Goal: Task Accomplishment & Management: Use online tool/utility

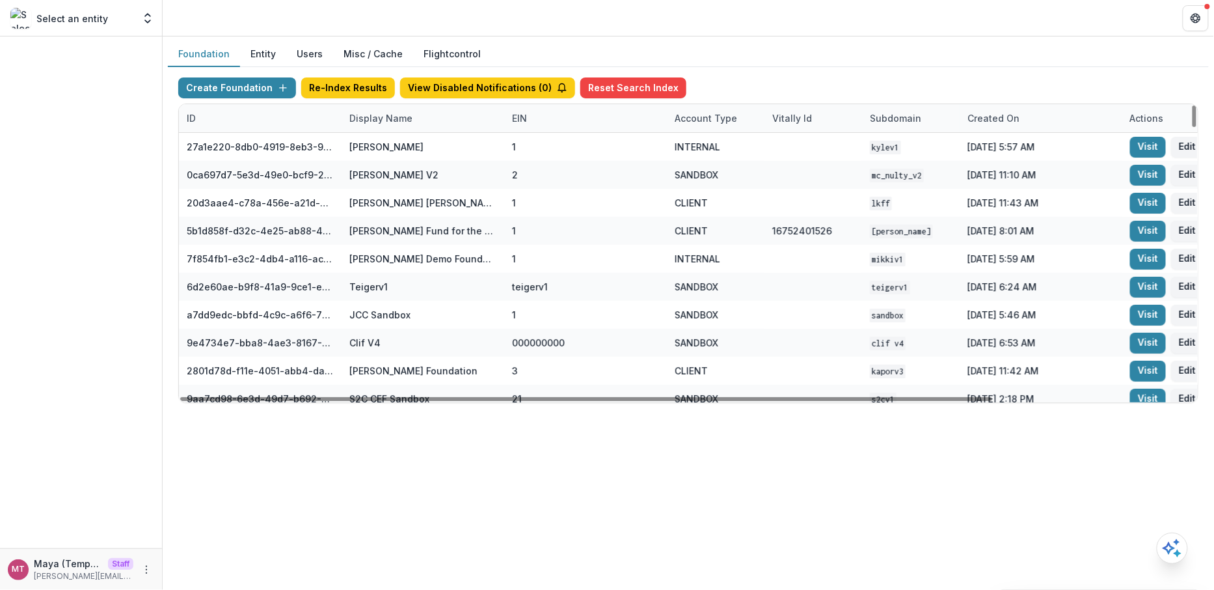
click at [377, 117] on div "Display Name" at bounding box center [381, 118] width 79 height 14
click at [378, 142] on input at bounding box center [422, 146] width 156 height 21
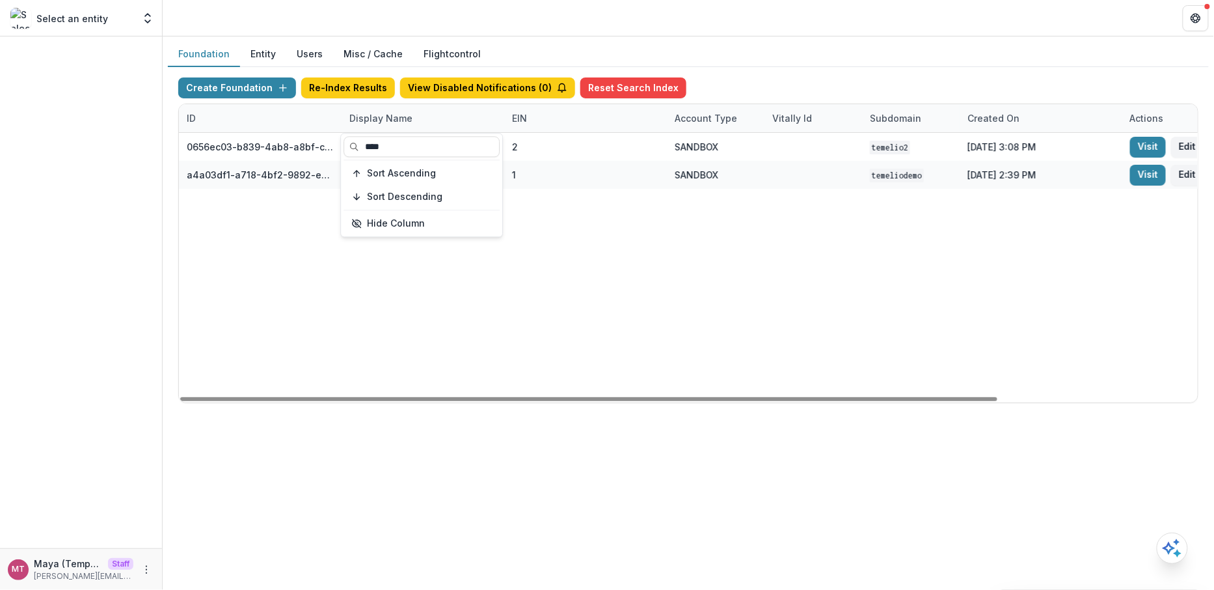
type input "****"
click at [750, 205] on div "0656ec03-b839-4ab8-a8bf-ca5bcf795dc2 Temelio Sandbox 2 2 SANDBOX temelio2 Apr 1…" at bounding box center [813, 267] width 1269 height 269
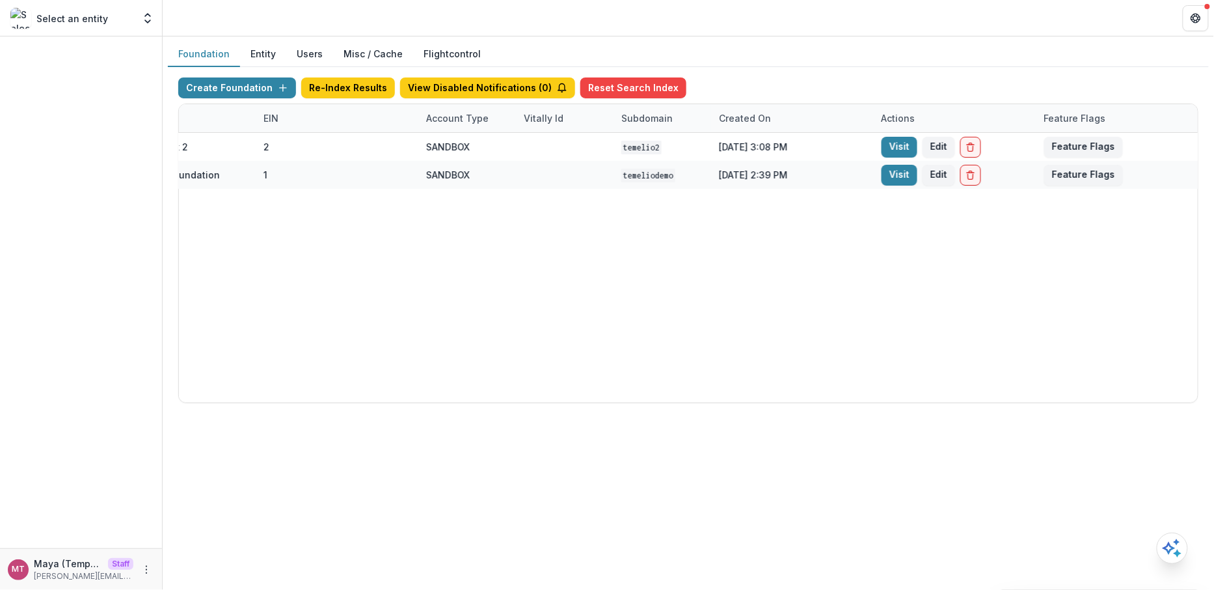
click at [1085, 175] on button "Feature Flags" at bounding box center [1084, 175] width 79 height 21
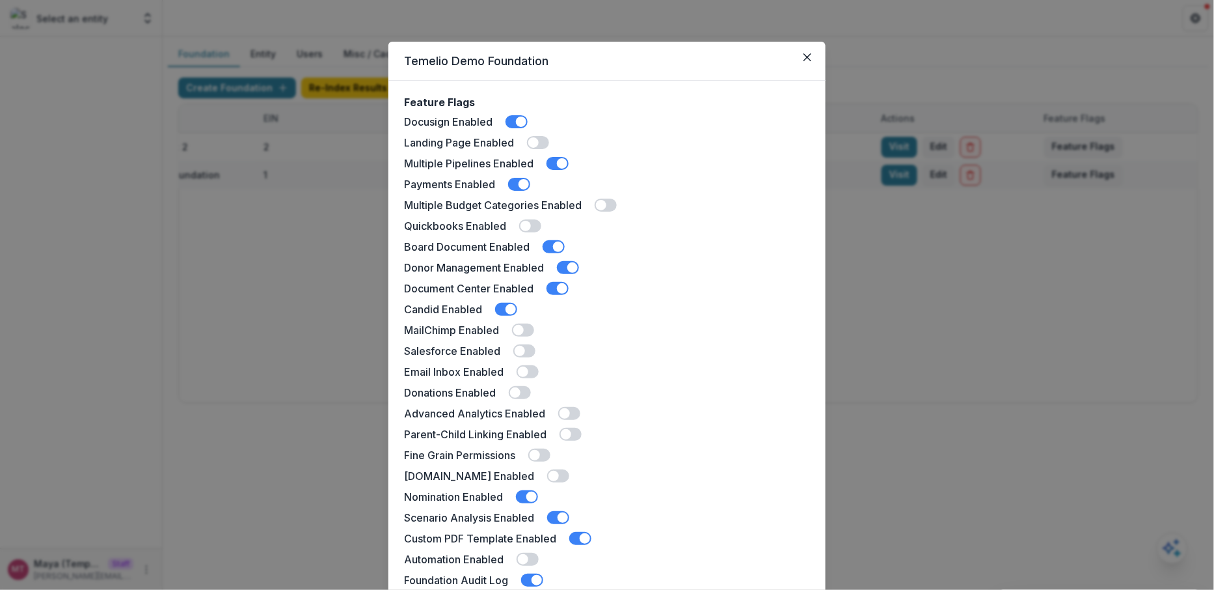
scroll to position [253, 0]
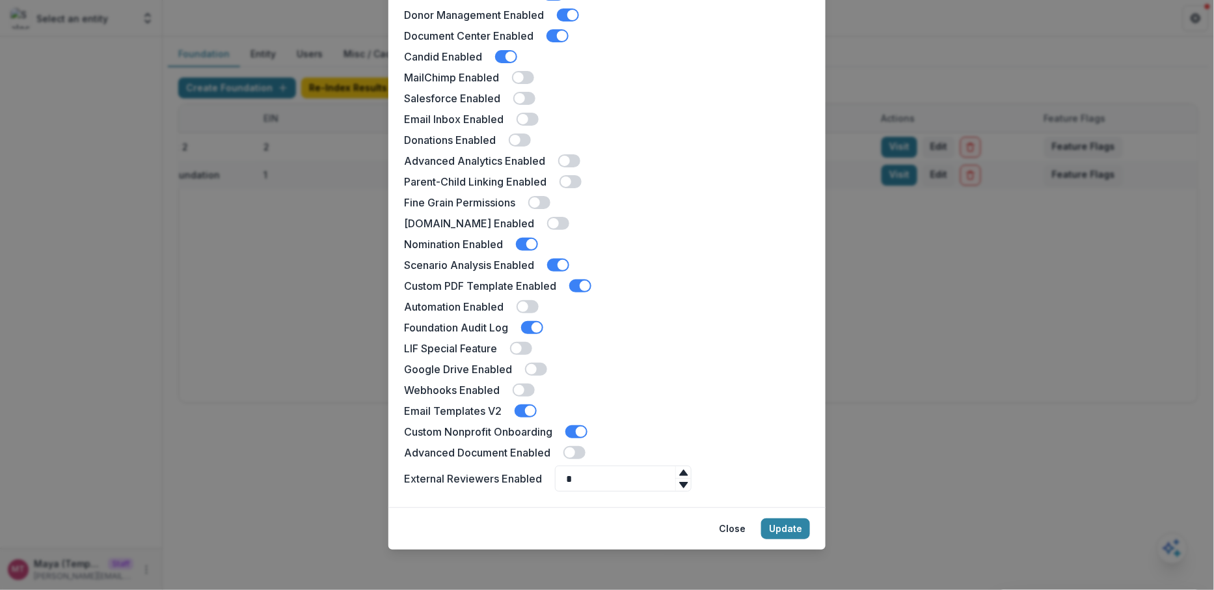
click at [185, 324] on div "Temelio Demo Foundation Feature Flags Docusign Enabled Landing Page Enabled Mul…" at bounding box center [607, 295] width 1214 height 590
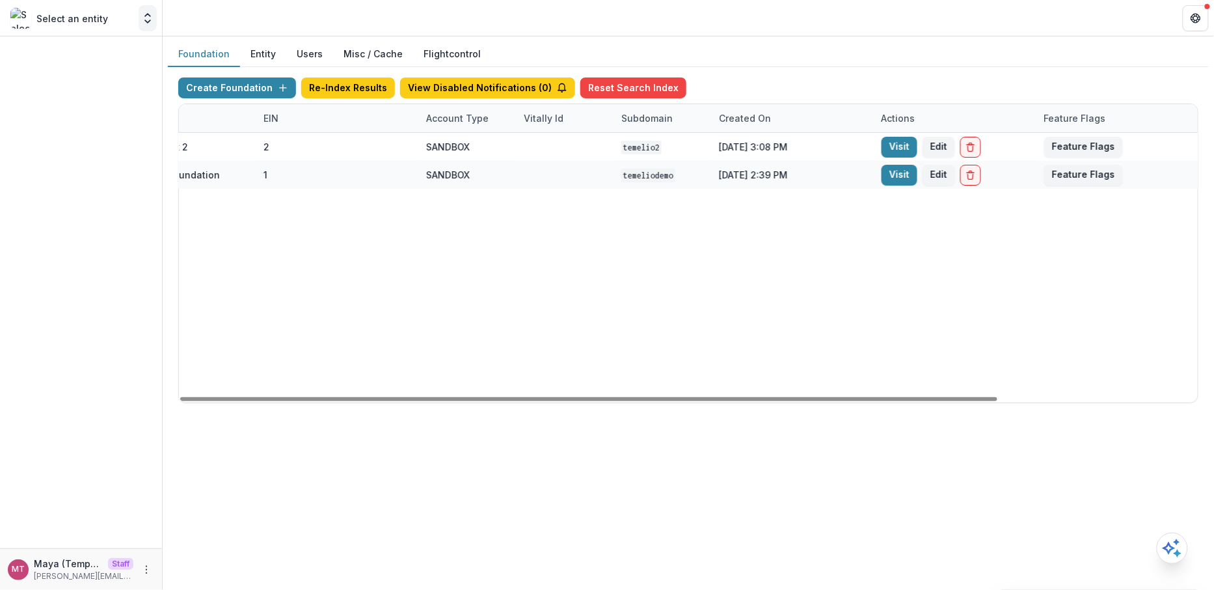
click at [149, 19] on icon "Open entity switcher" at bounding box center [147, 18] width 13 height 13
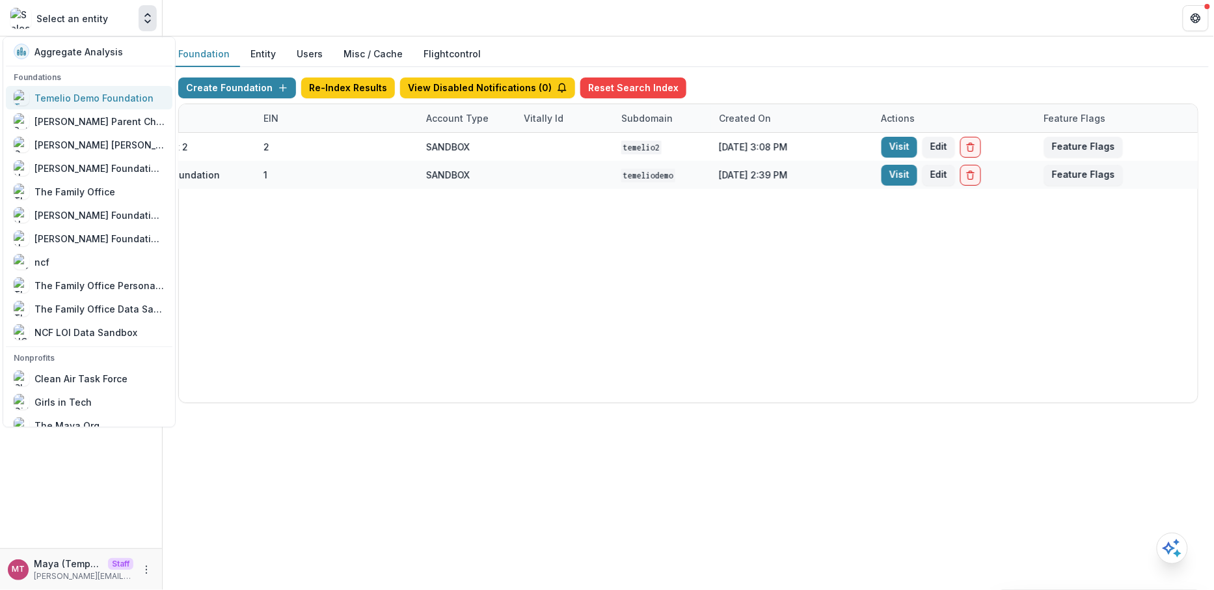
click at [109, 101] on div "Temelio Demo Foundation" at bounding box center [93, 98] width 119 height 14
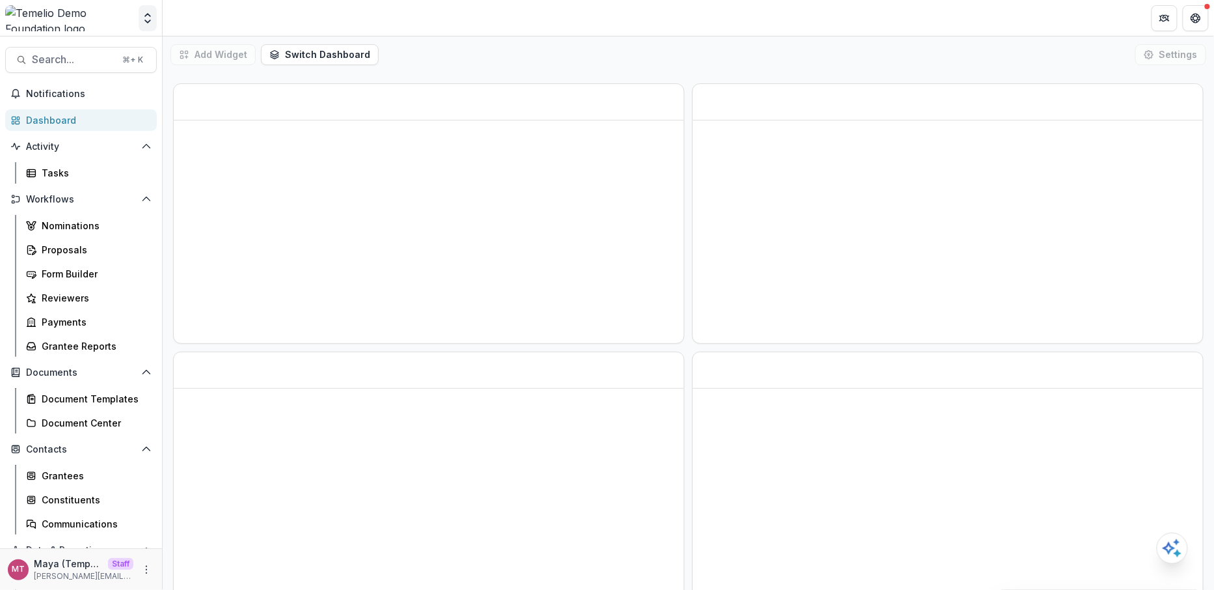
click at [146, 22] on polyline "Open entity switcher" at bounding box center [147, 21] width 5 height 3
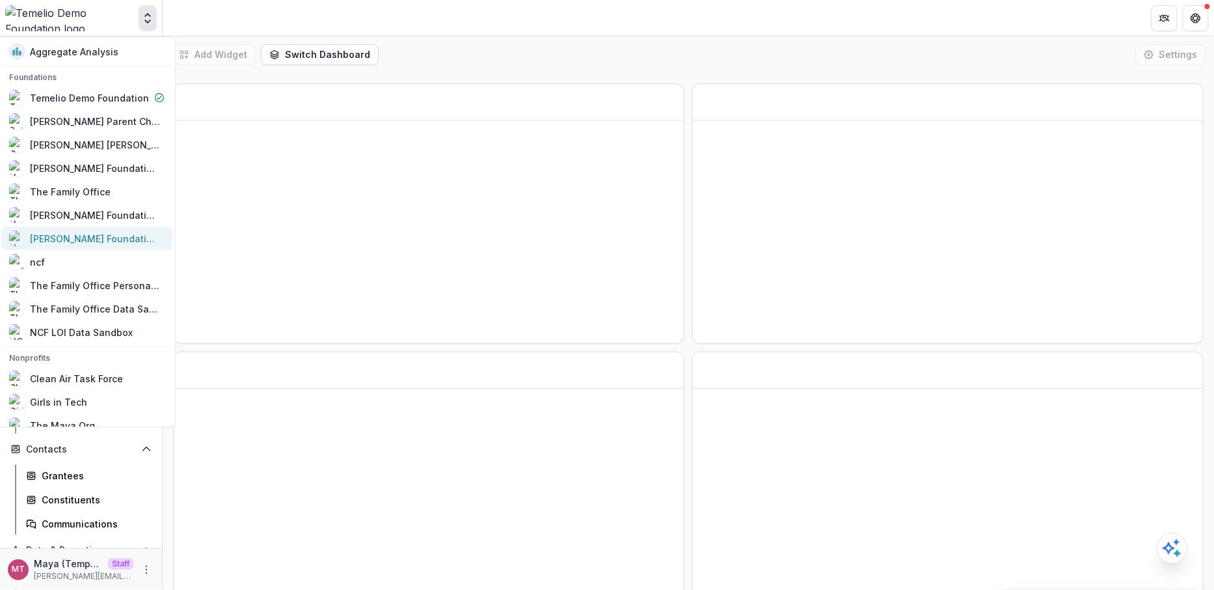
scroll to position [835, 0]
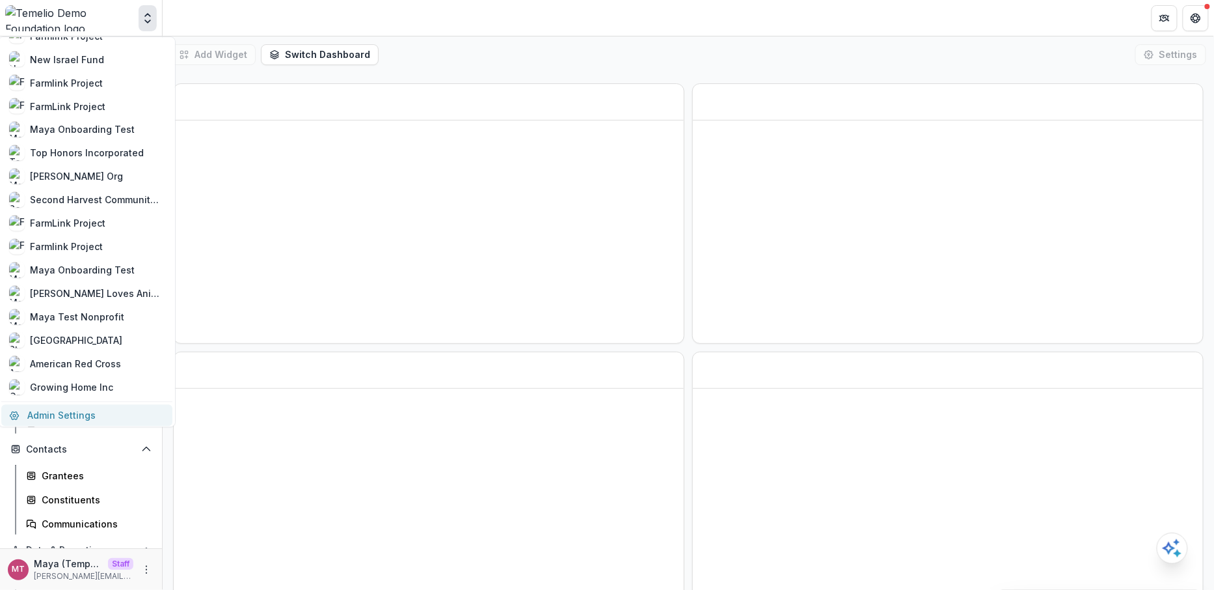
click at [67, 407] on link "Admin Settings" at bounding box center [86, 414] width 171 height 21
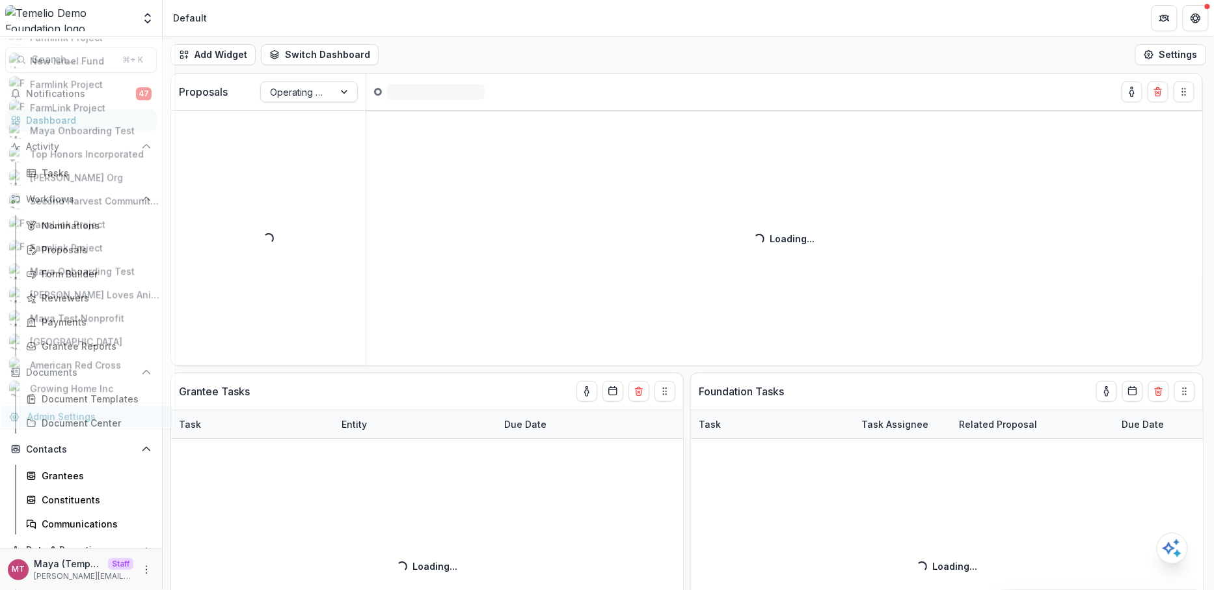
scroll to position [0, 0]
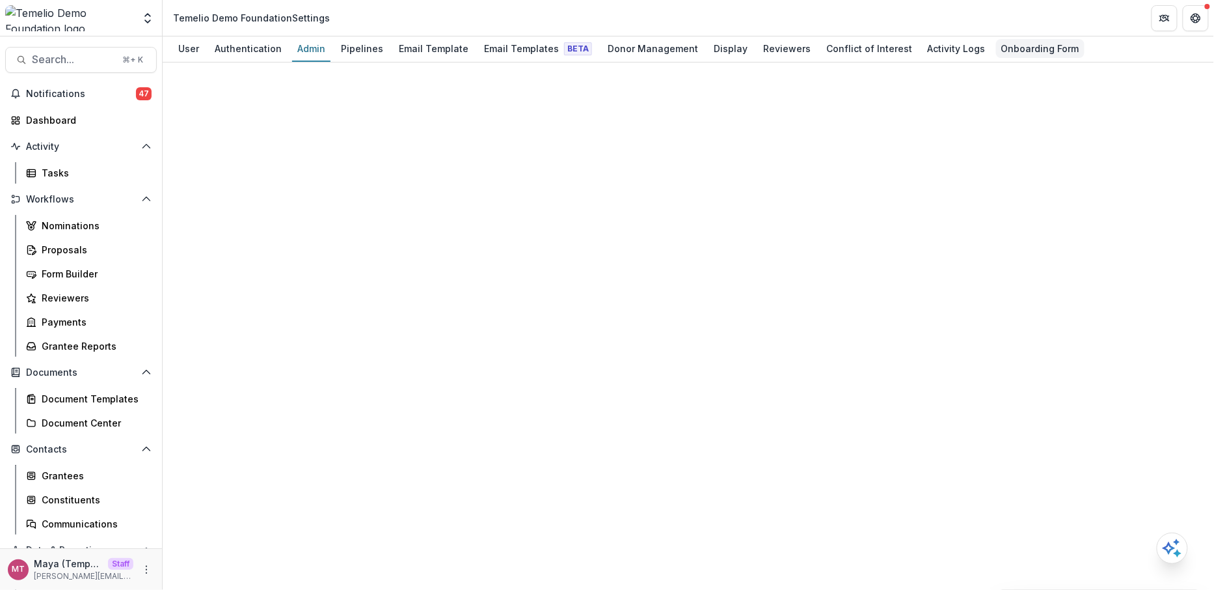
click at [1010, 50] on div "Onboarding Form" at bounding box center [1040, 48] width 89 height 19
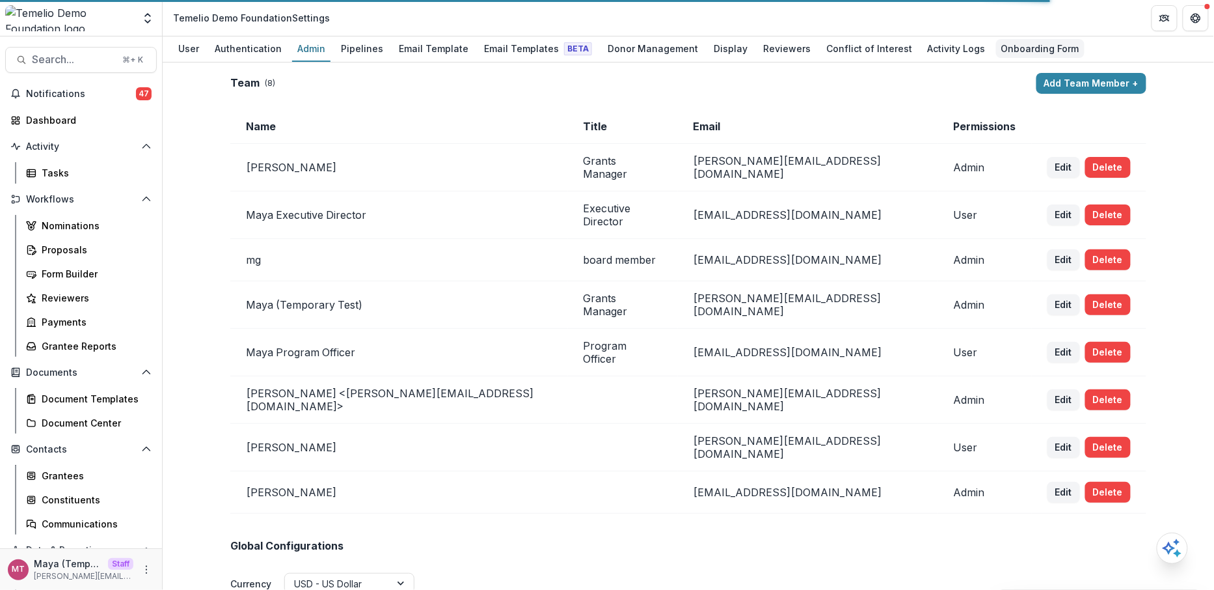
click at [1010, 50] on div "Onboarding Form" at bounding box center [1040, 48] width 89 height 19
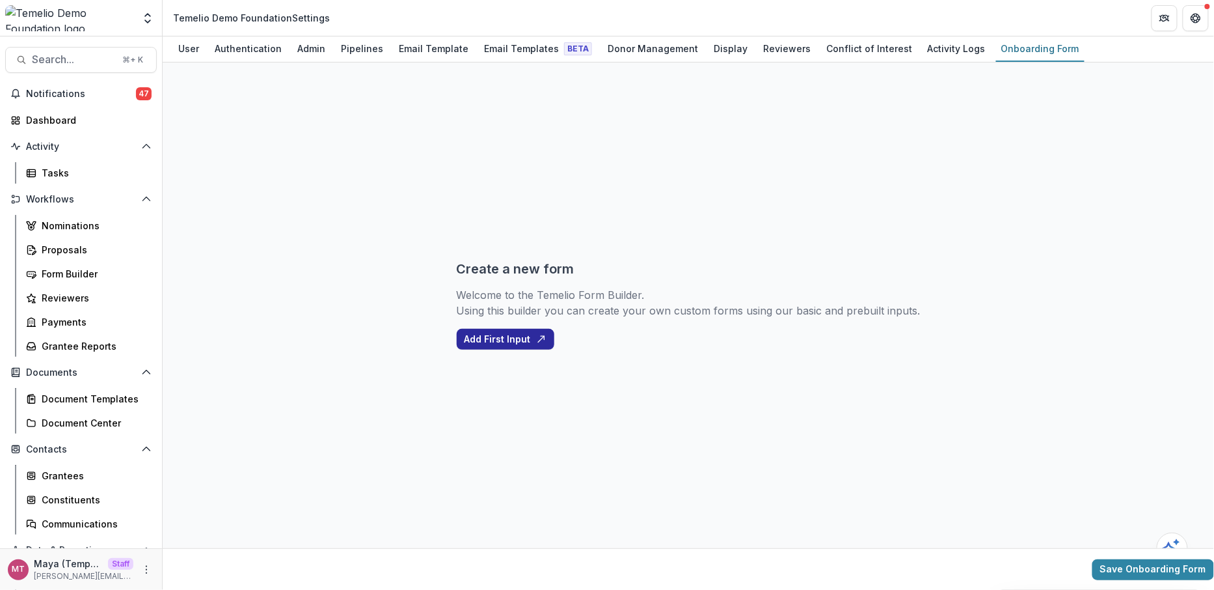
click at [506, 342] on button "Add First Input" at bounding box center [506, 339] width 98 height 21
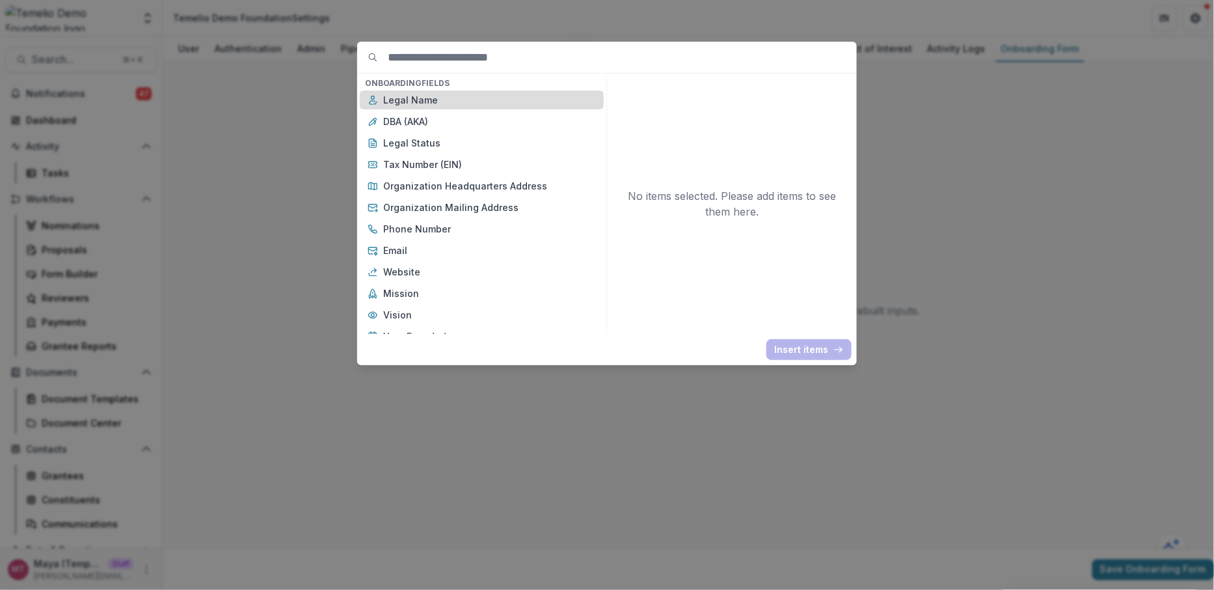
click at [431, 107] on div "Legal Name" at bounding box center [482, 99] width 244 height 19
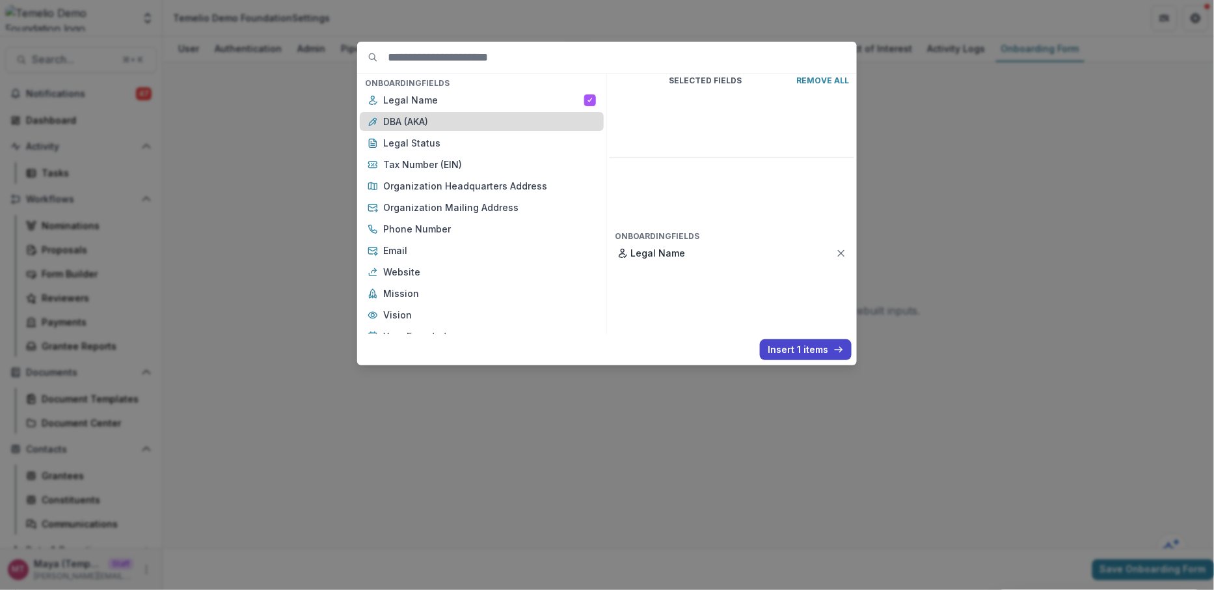
click at [450, 130] on div "DBA (AKA)" at bounding box center [482, 121] width 244 height 19
click at [449, 143] on p "Legal Status" at bounding box center [489, 143] width 213 height 14
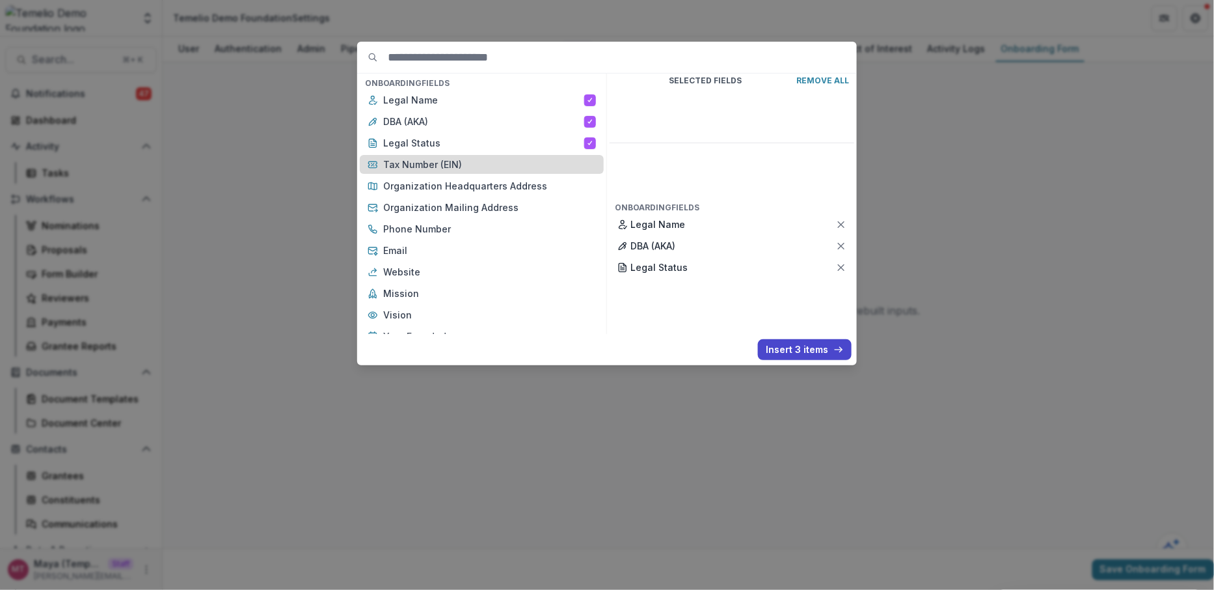
click at [449, 159] on p "Tax Number (EIN)" at bounding box center [489, 164] width 213 height 14
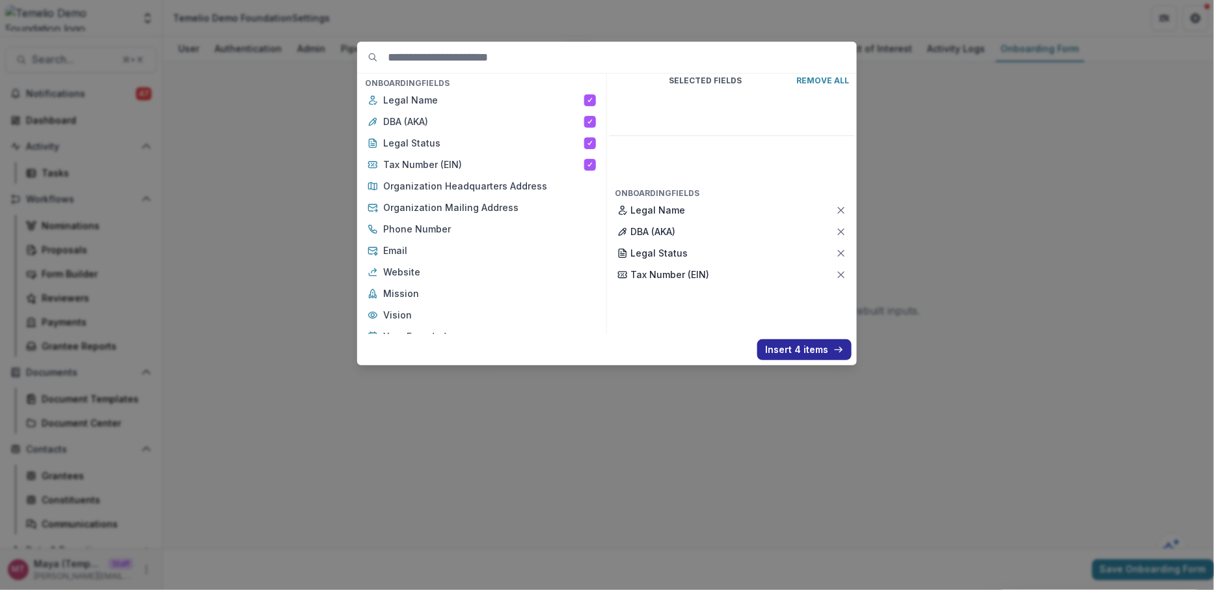
click at [784, 348] on button "Insert 4 items" at bounding box center [805, 349] width 94 height 21
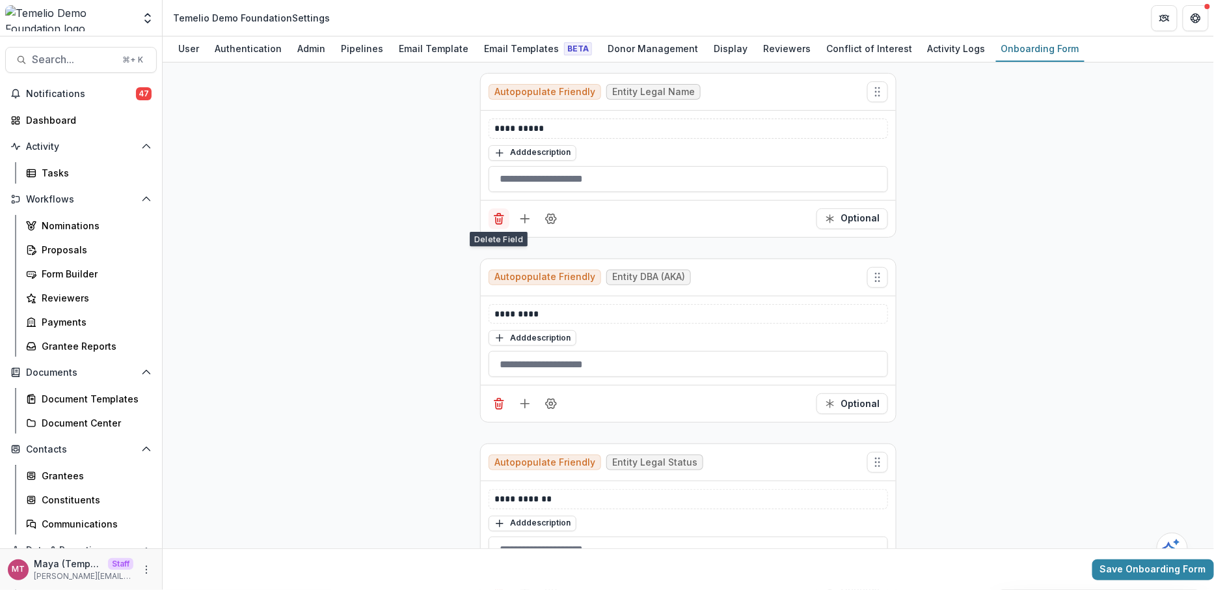
click at [493, 214] on icon "Delete field" at bounding box center [499, 218] width 13 height 13
click at [493, 397] on icon "Delete field" at bounding box center [499, 403] width 13 height 13
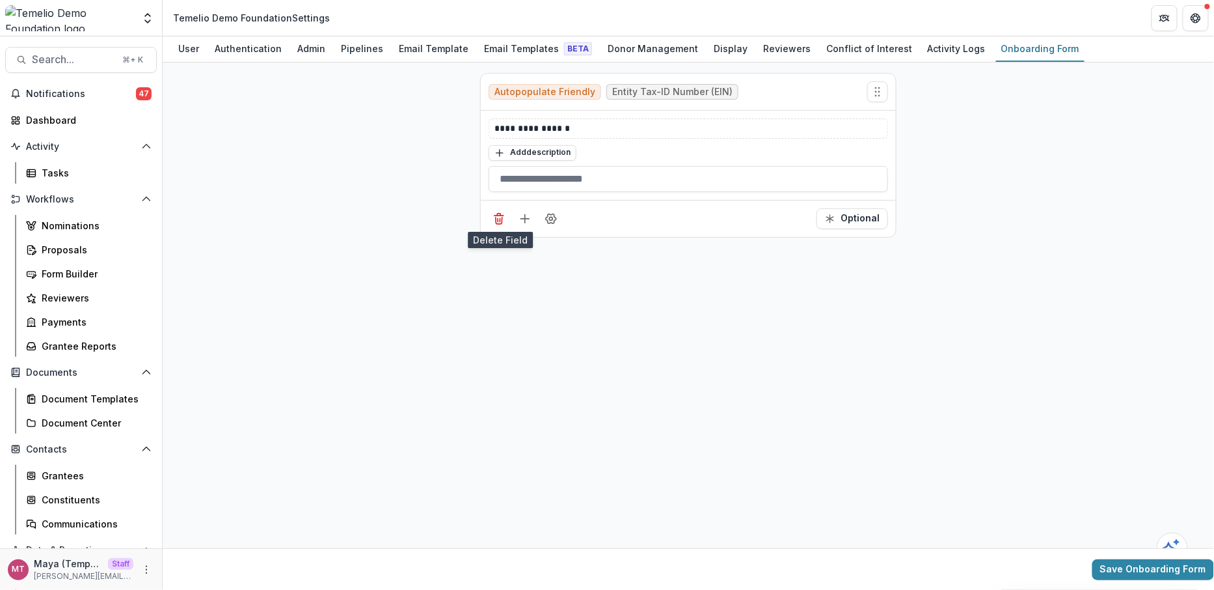
click at [493, 214] on icon "Delete field" at bounding box center [499, 218] width 13 height 13
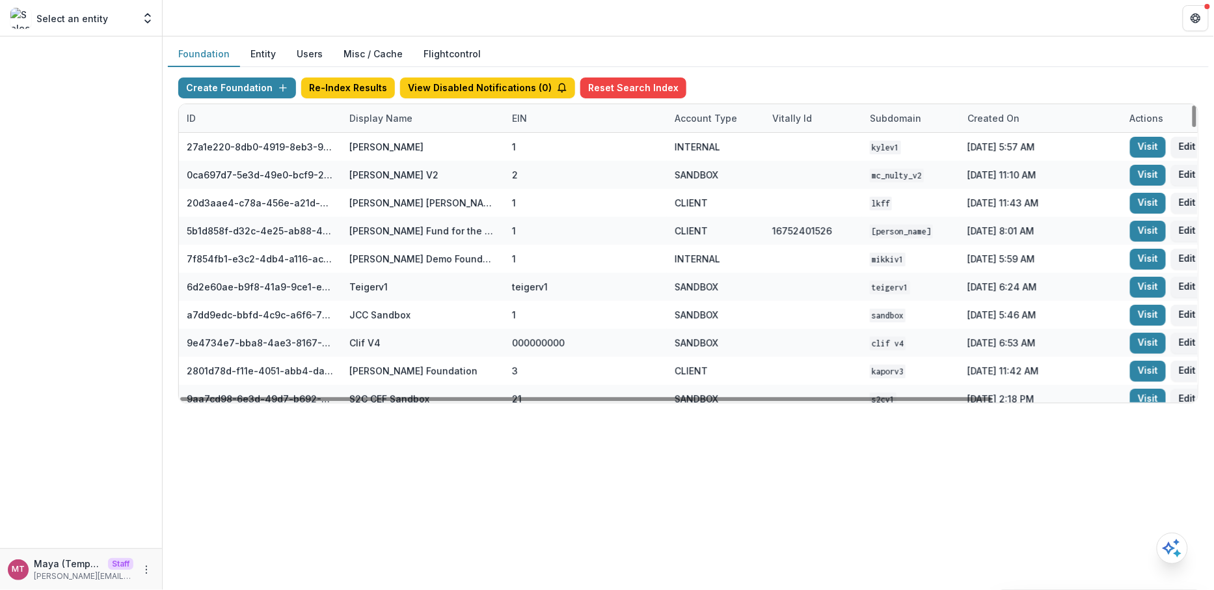
click at [361, 124] on div "Display Name" at bounding box center [423, 118] width 163 height 28
click at [361, 136] on input at bounding box center [422, 146] width 156 height 21
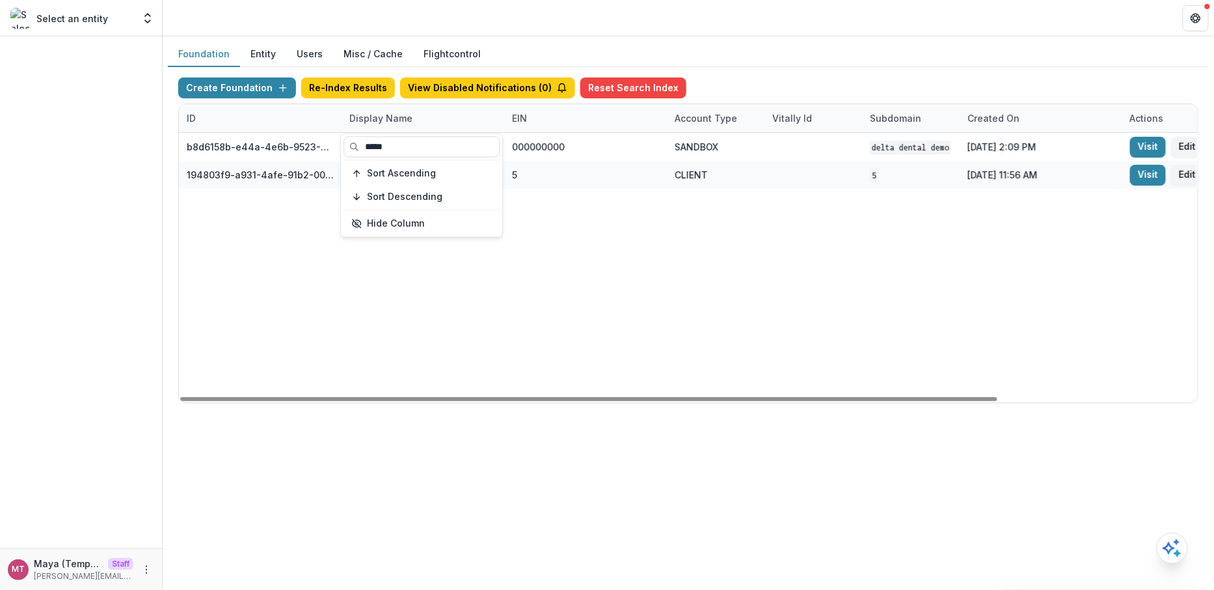
type input "*****"
click at [828, 64] on div "Foundation Entity Users Misc / Cache Flightcontrol" at bounding box center [688, 54] width 1041 height 25
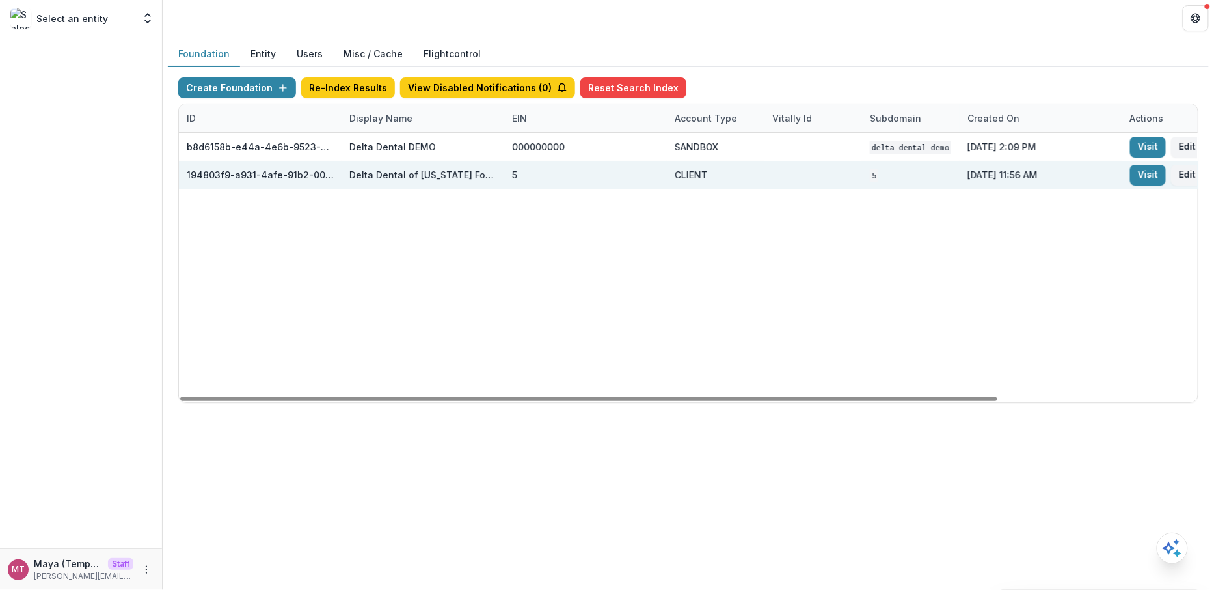
scroll to position [0, 249]
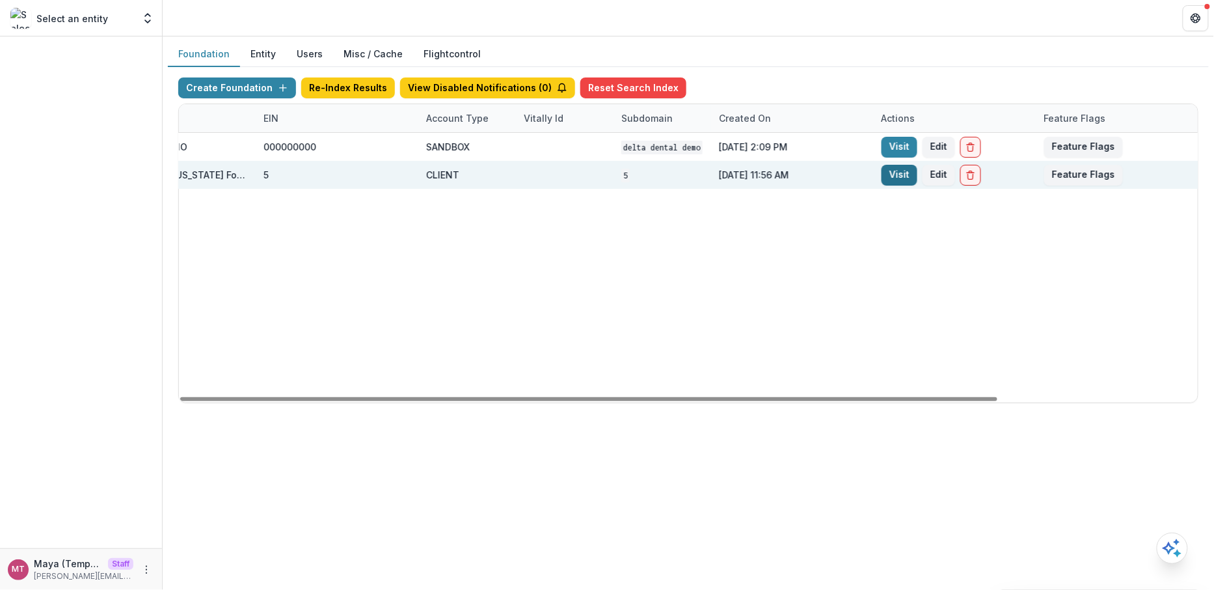
click at [904, 179] on link "Visit" at bounding box center [900, 175] width 36 height 21
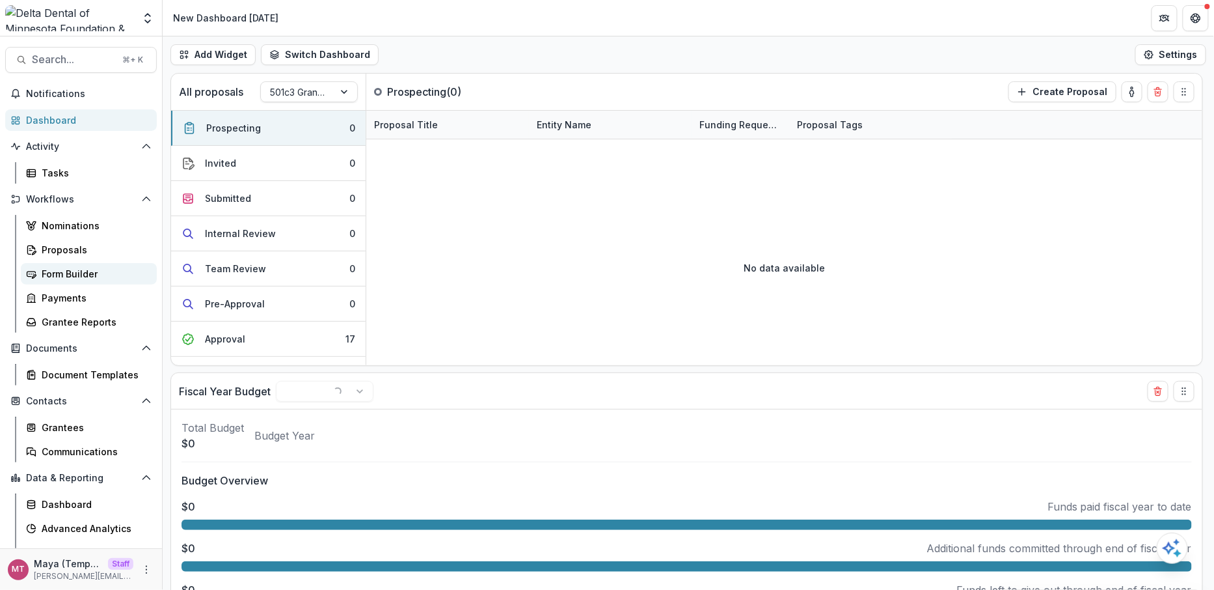
click at [99, 277] on div "Form Builder" at bounding box center [94, 274] width 105 height 14
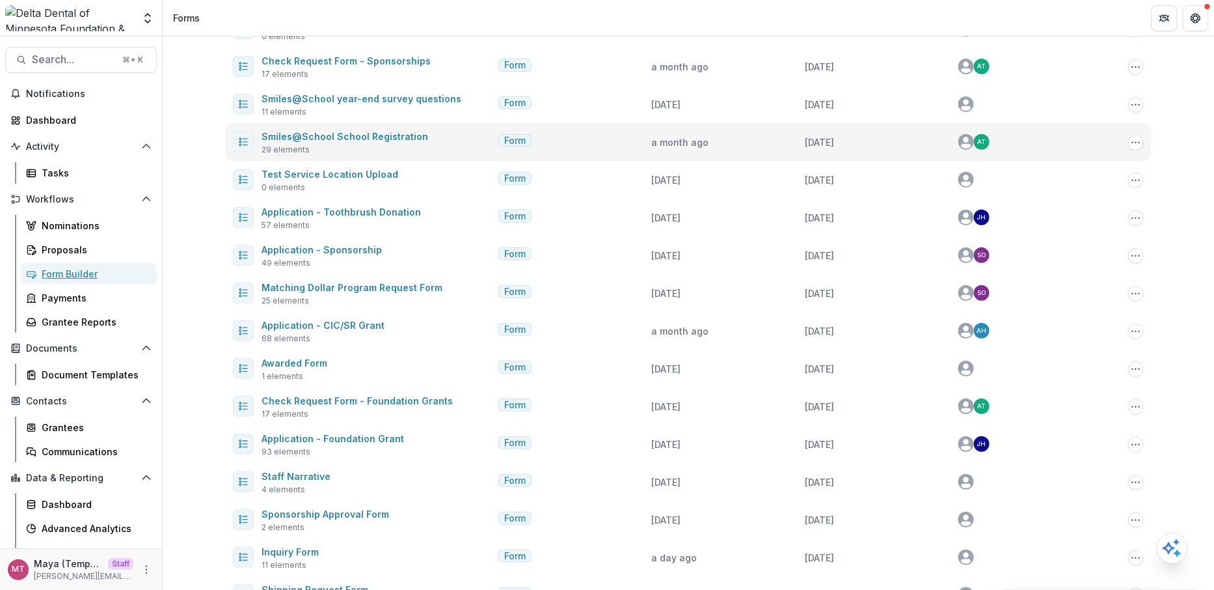
scroll to position [163, 0]
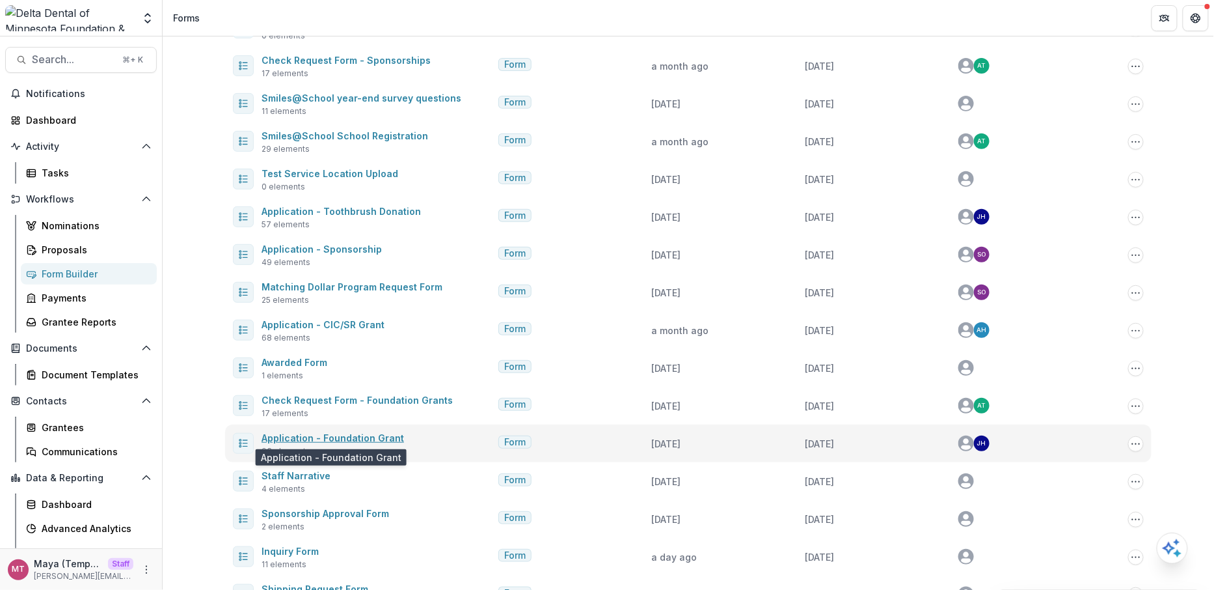
click at [336, 436] on link "Application - Foundation Grant" at bounding box center [333, 437] width 143 height 11
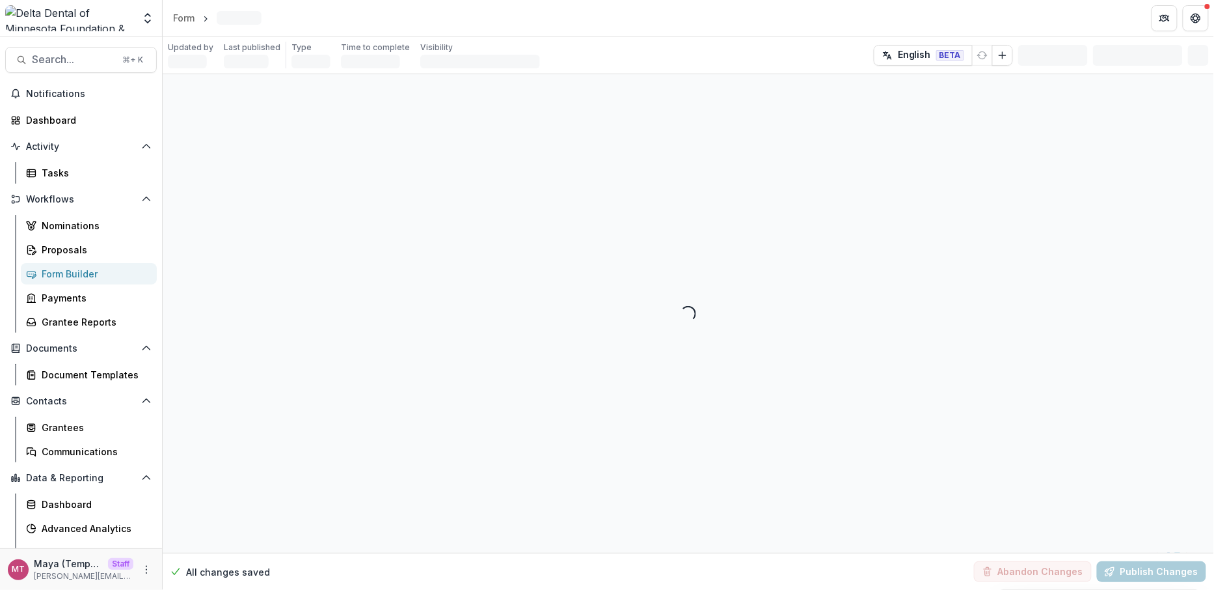
select select "********"
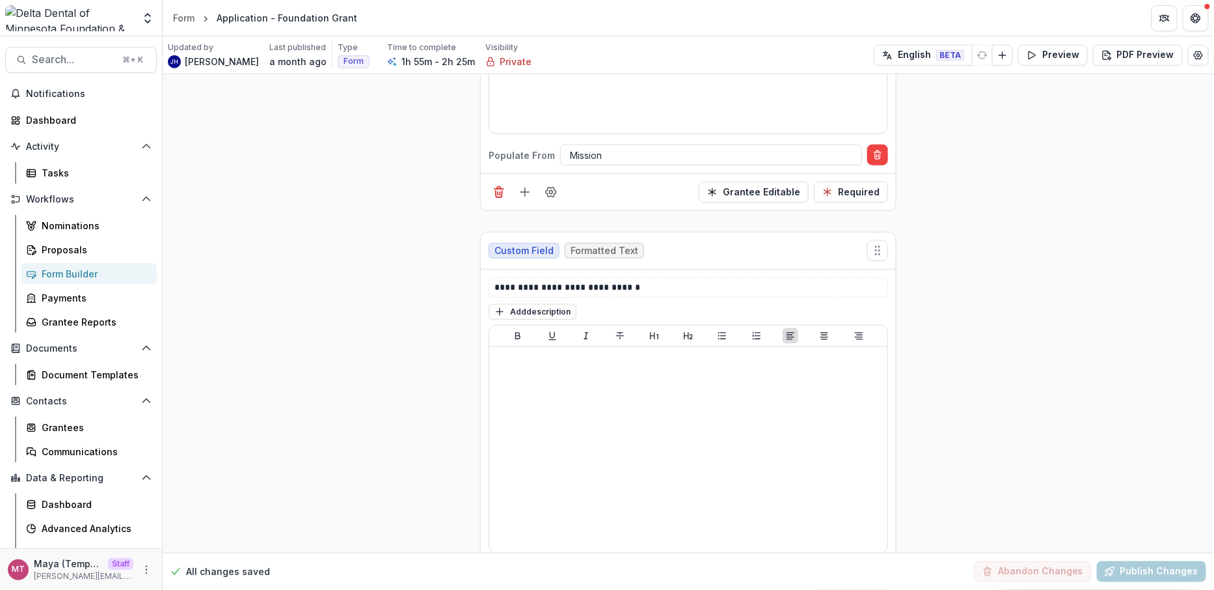
scroll to position [5873, 0]
click at [181, 14] on div "Form" at bounding box center [183, 18] width 21 height 14
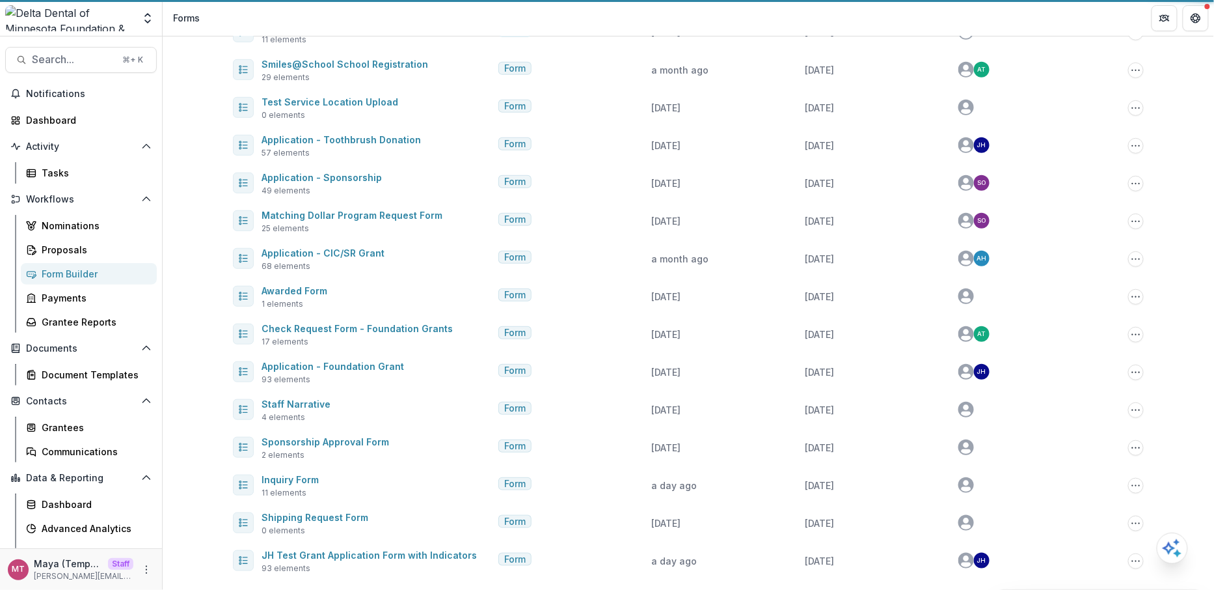
scroll to position [233, 0]
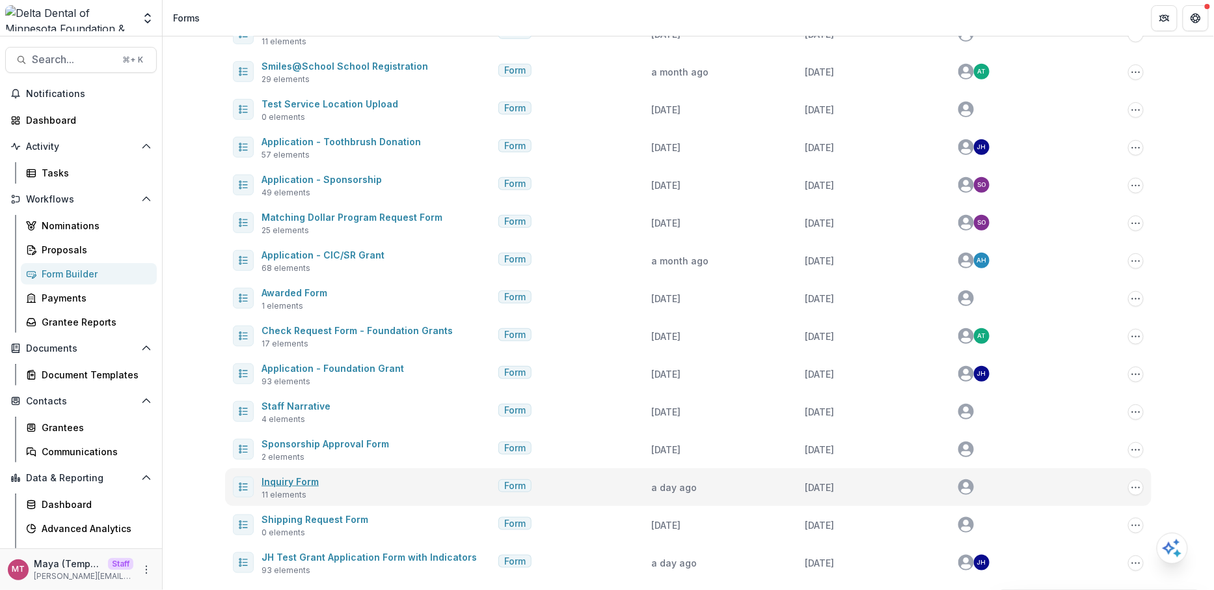
click at [293, 482] on link "Inquiry Form" at bounding box center [290, 481] width 57 height 11
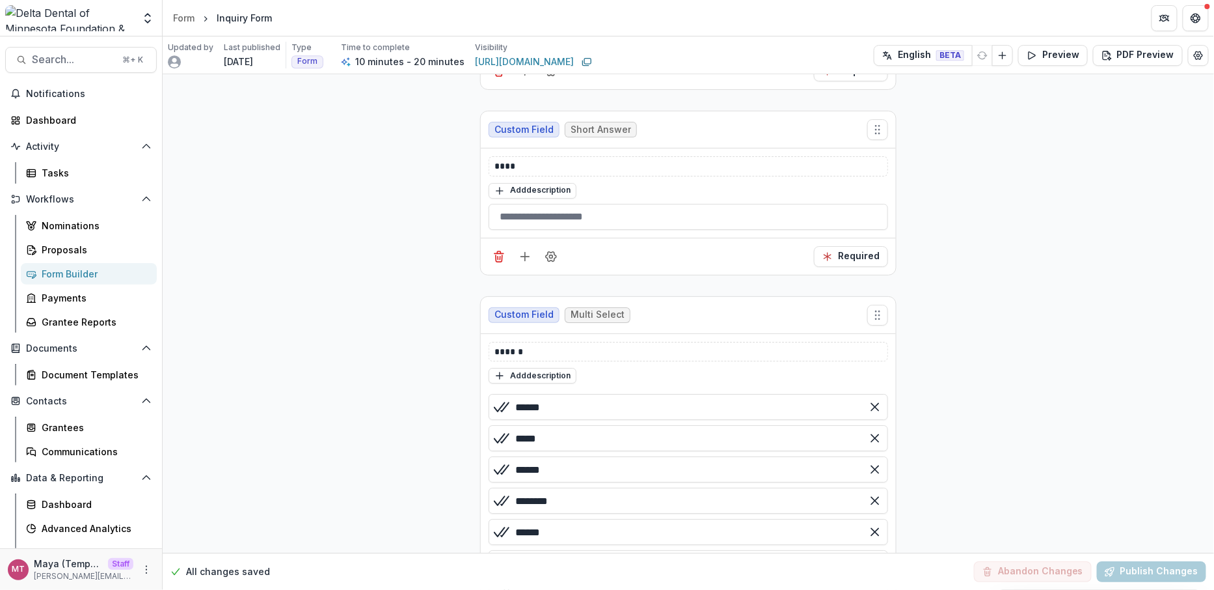
scroll to position [1481, 0]
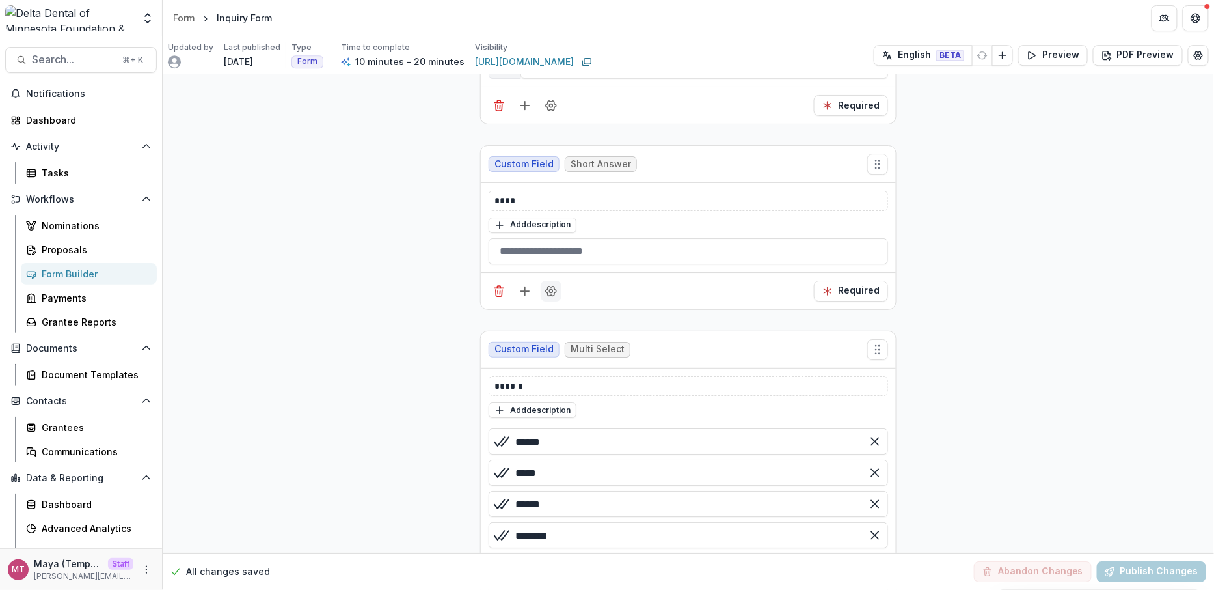
click at [546, 284] on icon "Field Settings" at bounding box center [551, 290] width 13 height 13
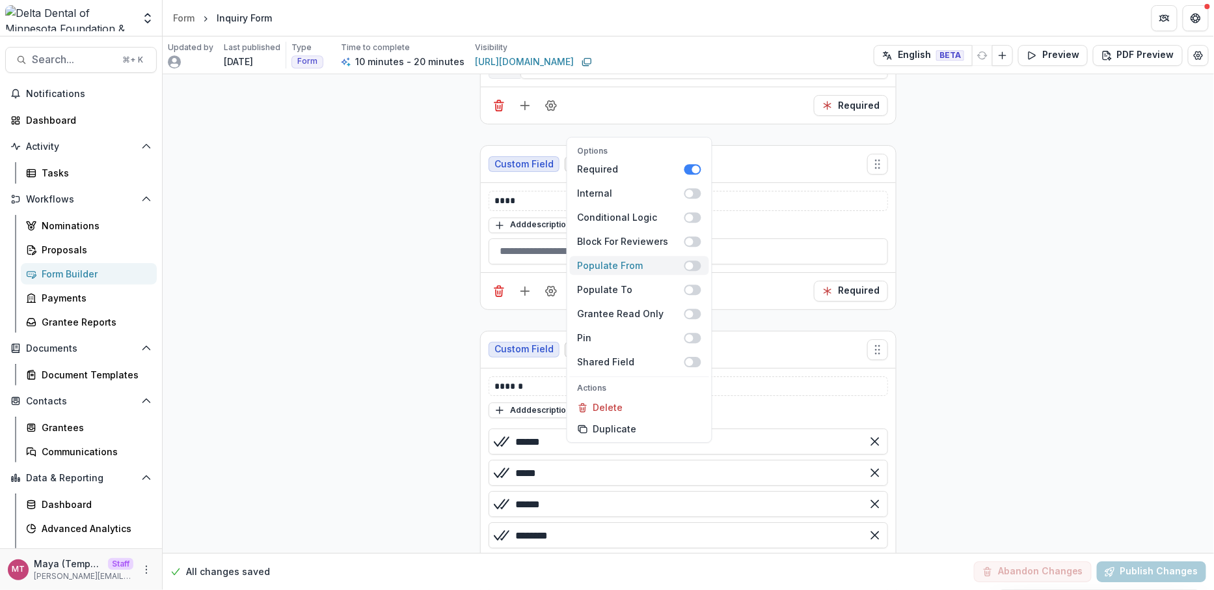
click at [698, 260] on span at bounding box center [693, 265] width 17 height 10
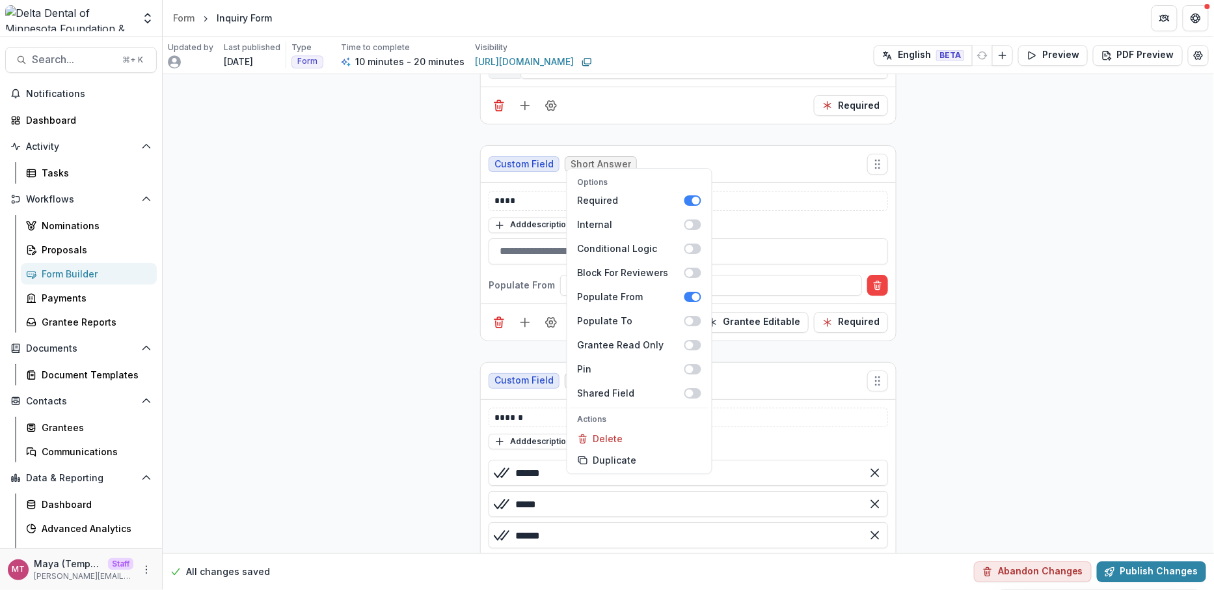
click at [407, 281] on div "**********" at bounding box center [689, 155] width 1052 height 3123
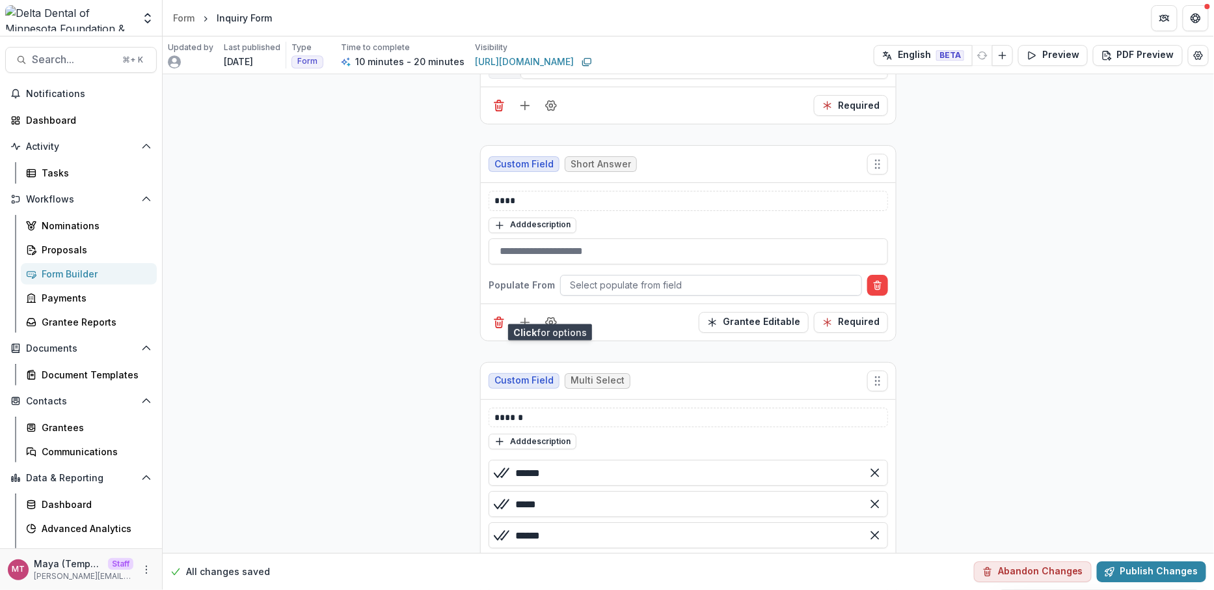
click at [590, 277] on div at bounding box center [711, 285] width 282 height 16
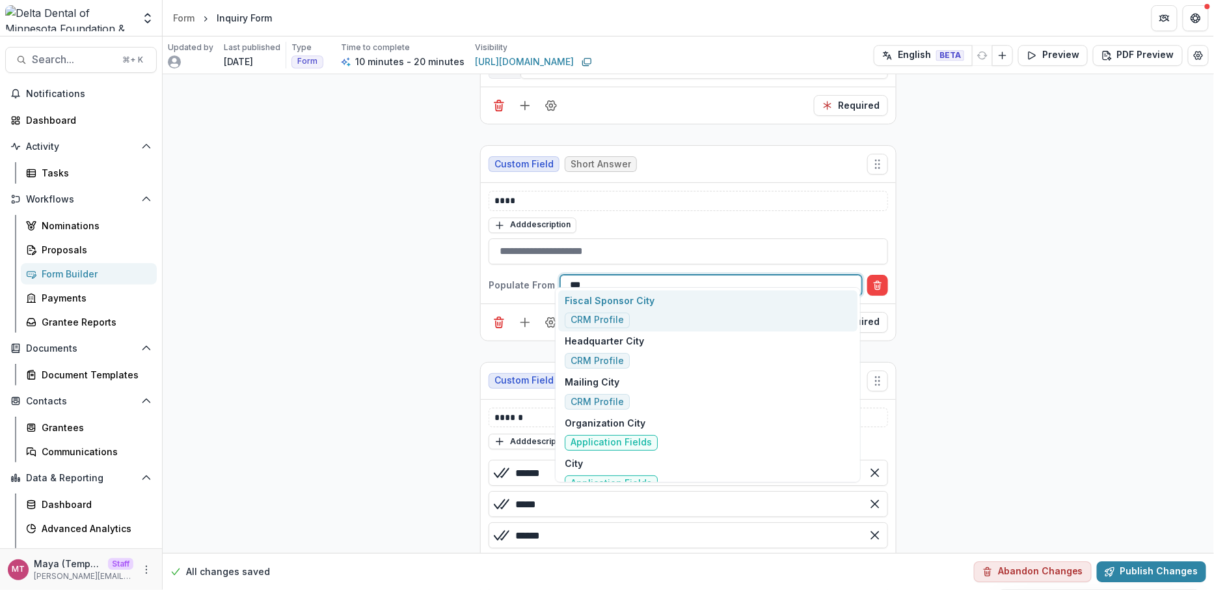
type input "****"
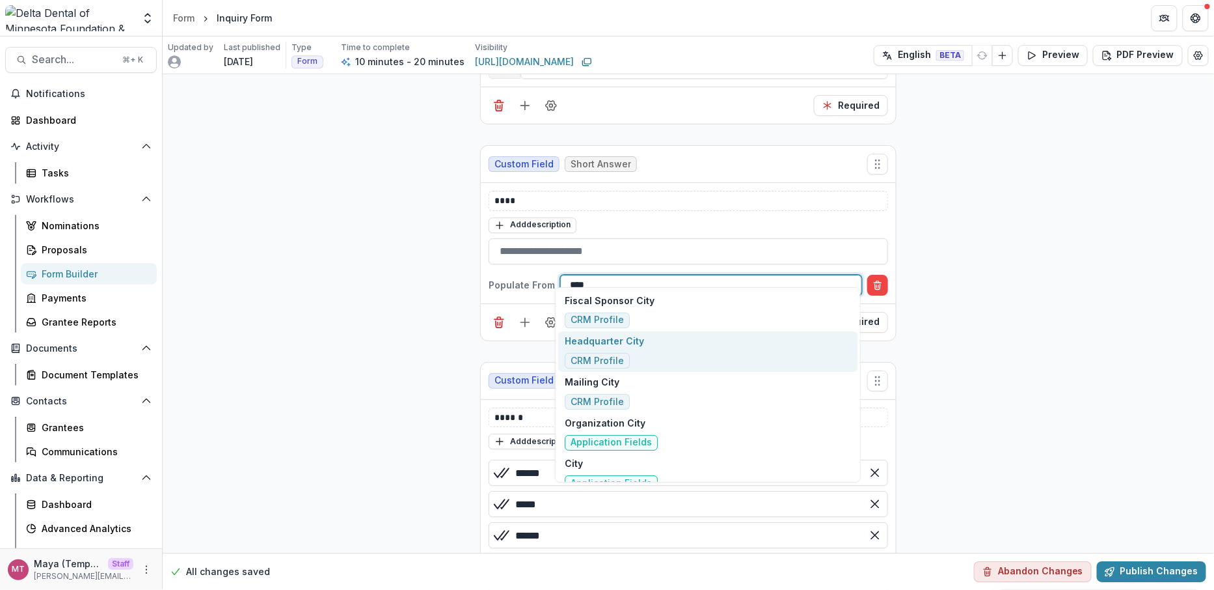
click at [687, 346] on div "Headquarter City CRM Profile" at bounding box center [707, 351] width 299 height 41
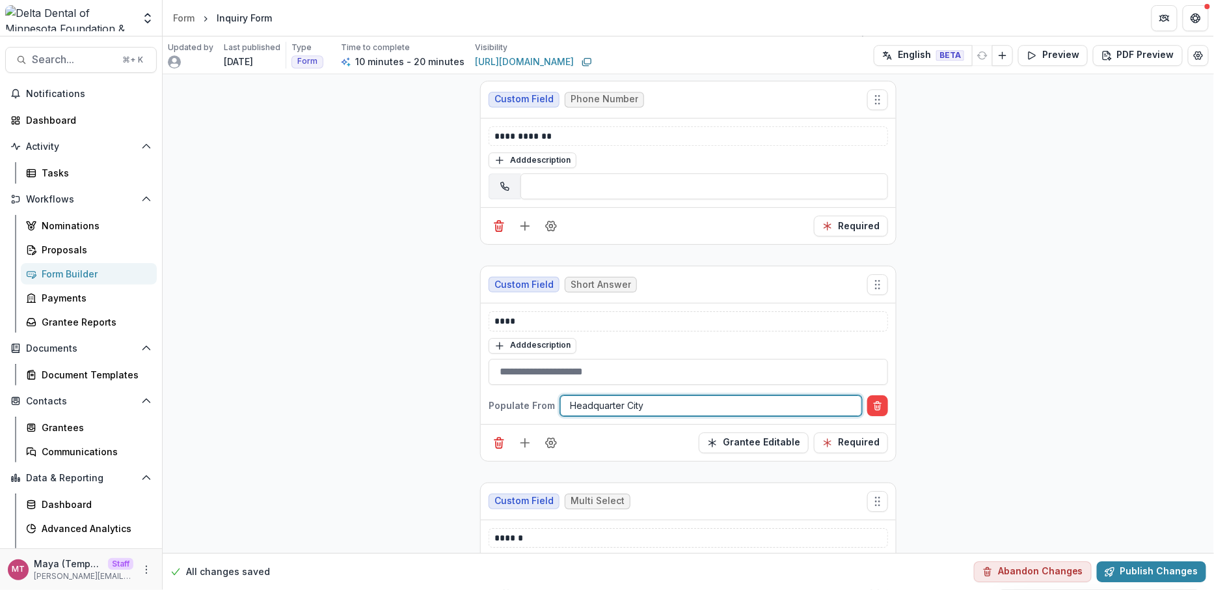
scroll to position [1183, 0]
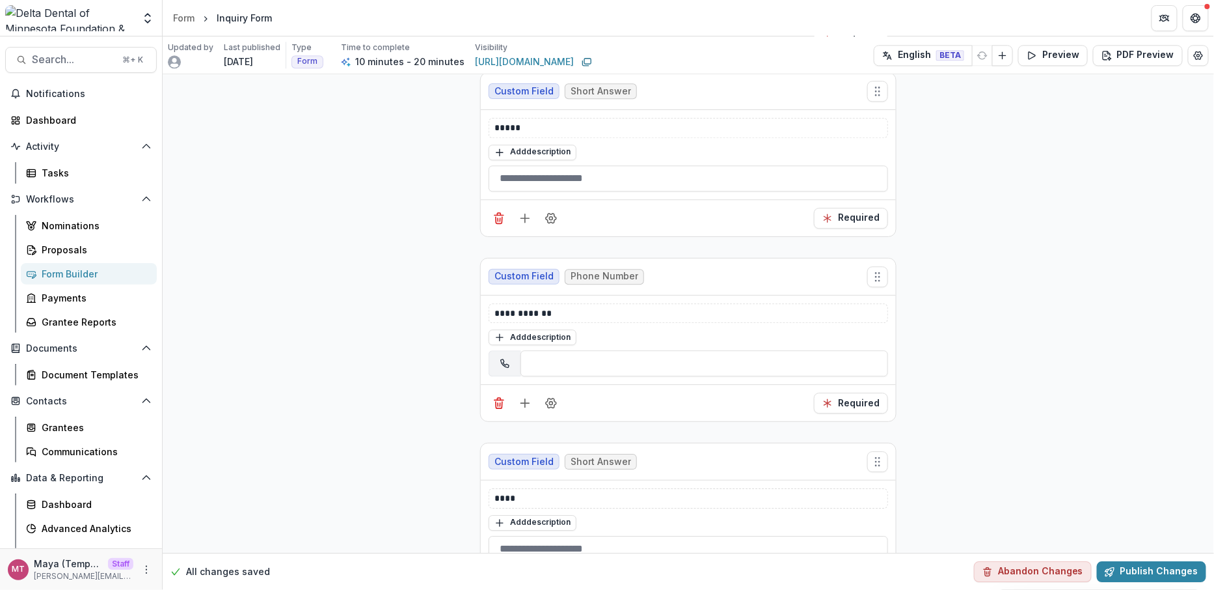
click at [422, 338] on div "**********" at bounding box center [689, 452] width 1052 height 3123
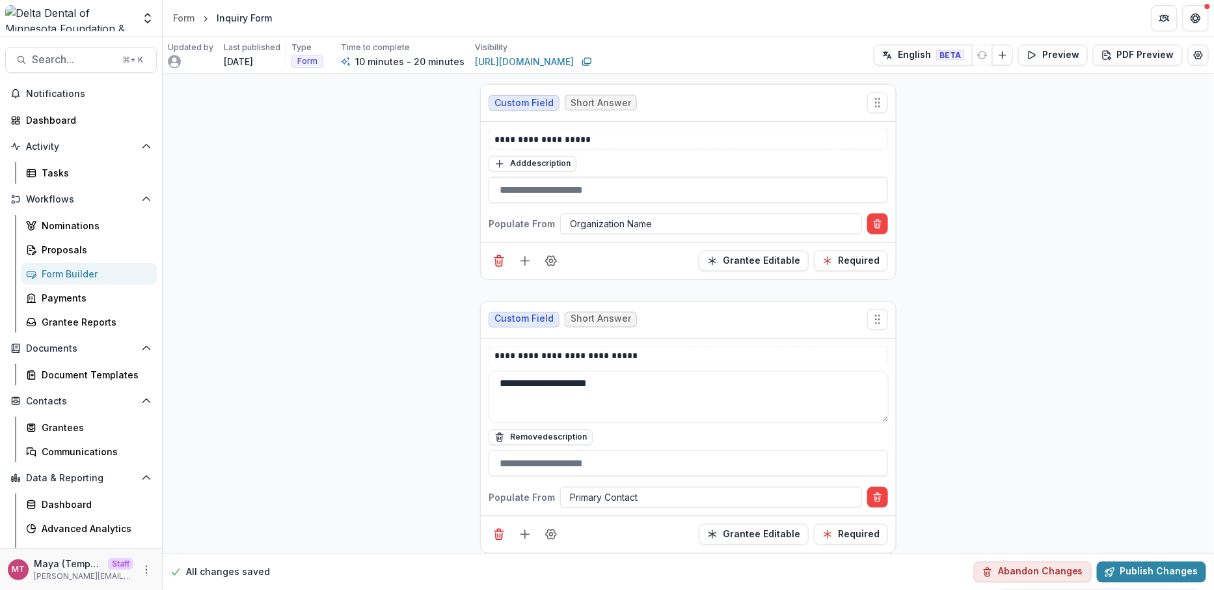
scroll to position [646, 0]
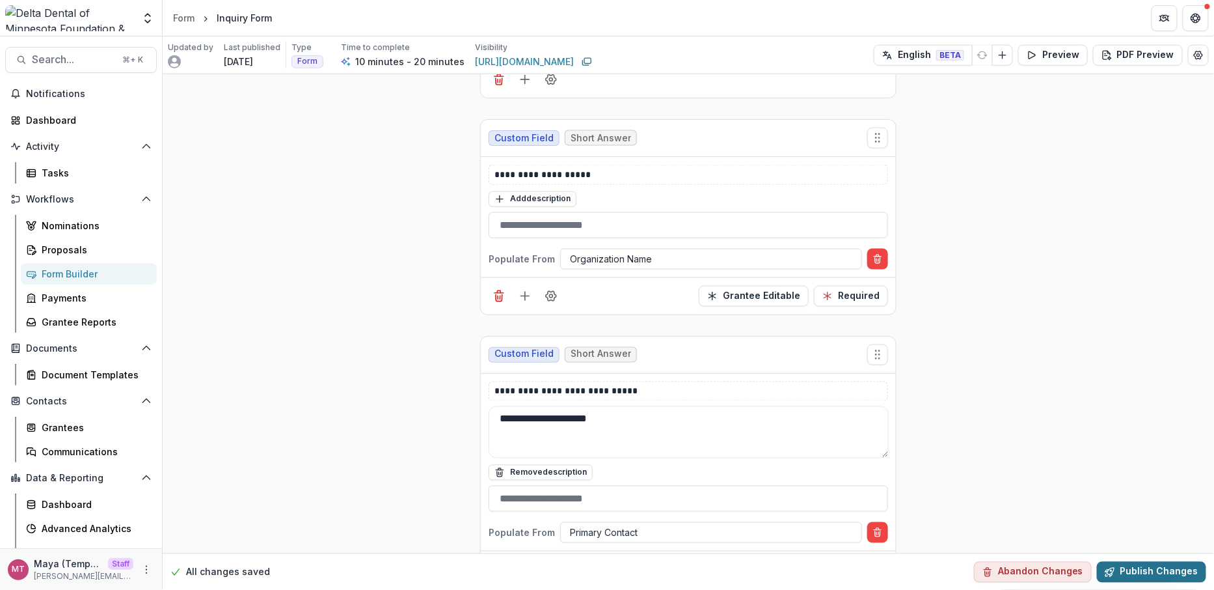
click at [1139, 577] on button "Publish Changes" at bounding box center [1151, 571] width 109 height 21
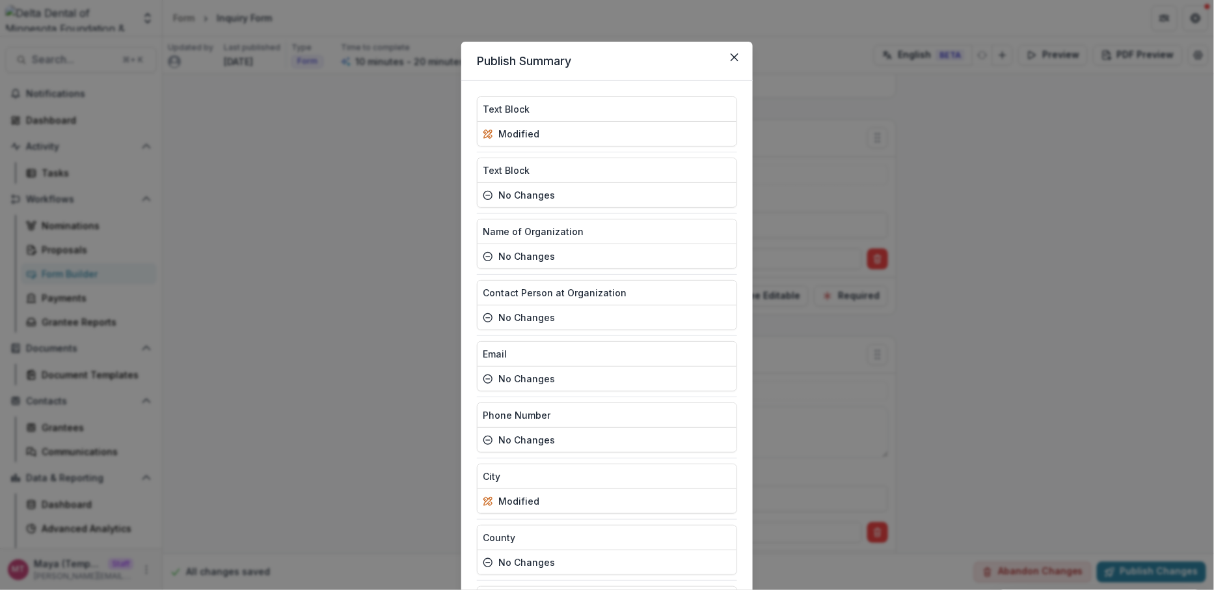
scroll to position [254, 0]
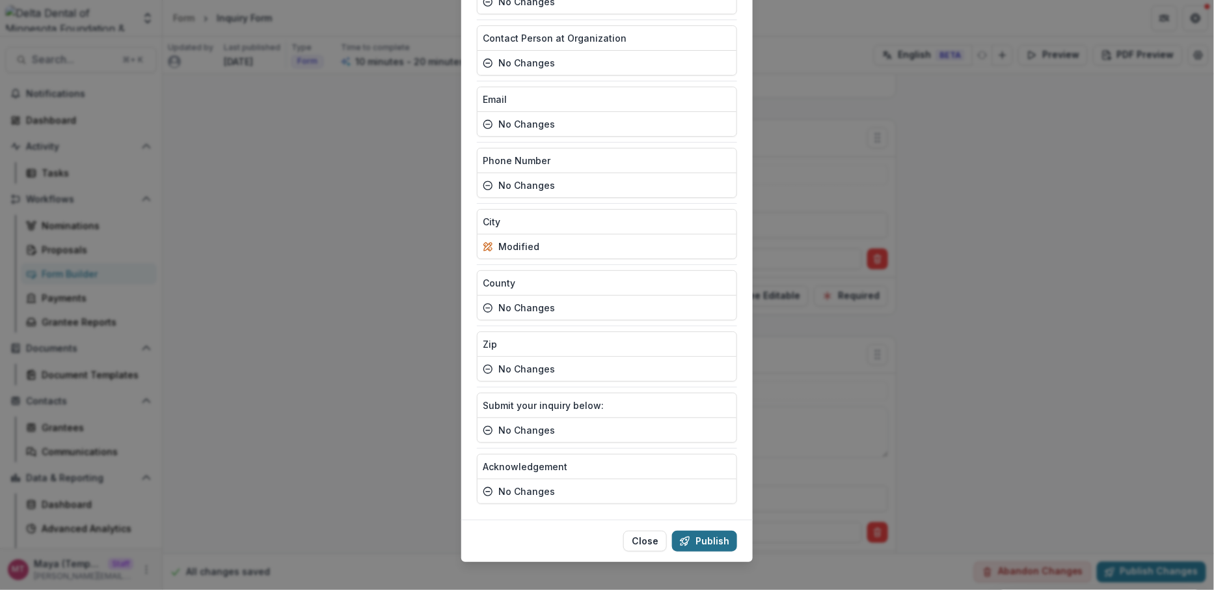
click at [717, 530] on button "Publish" at bounding box center [704, 540] width 65 height 21
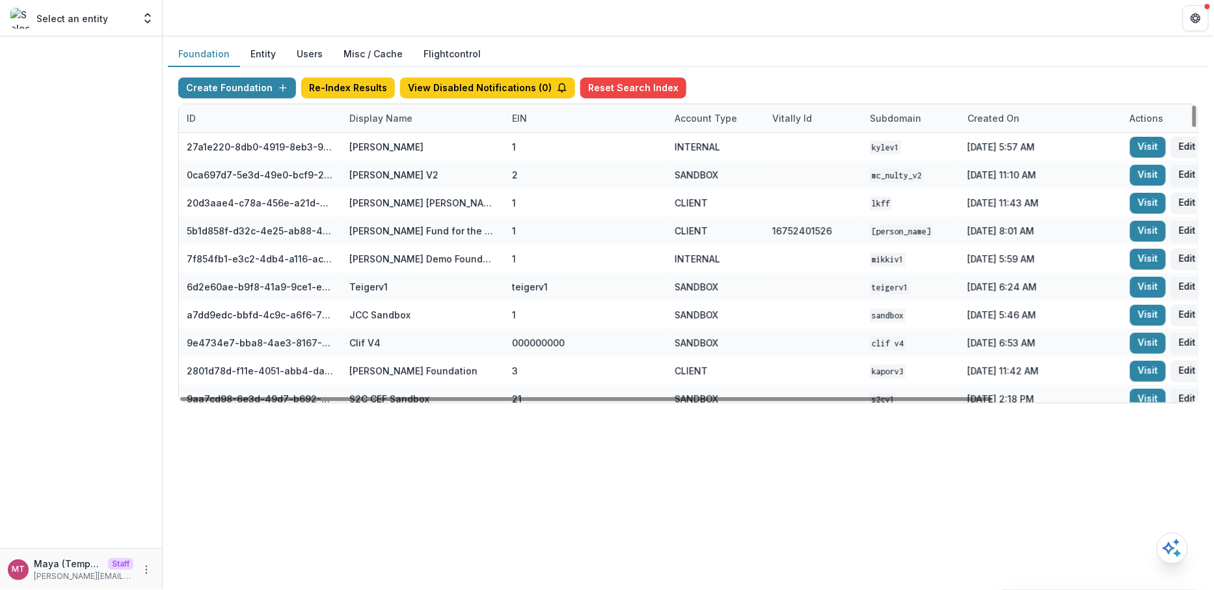
click at [411, 122] on div "Display Name" at bounding box center [381, 118] width 79 height 14
click at [398, 141] on input at bounding box center [422, 146] width 156 height 21
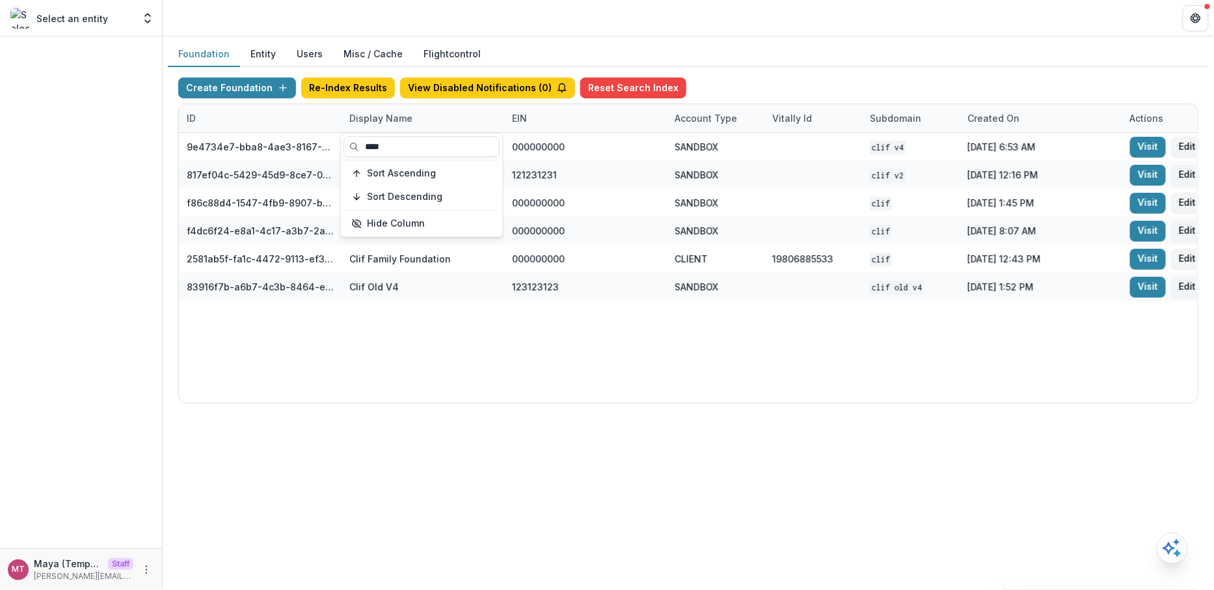
type input "****"
click at [786, 32] on header at bounding box center [689, 18] width 1052 height 36
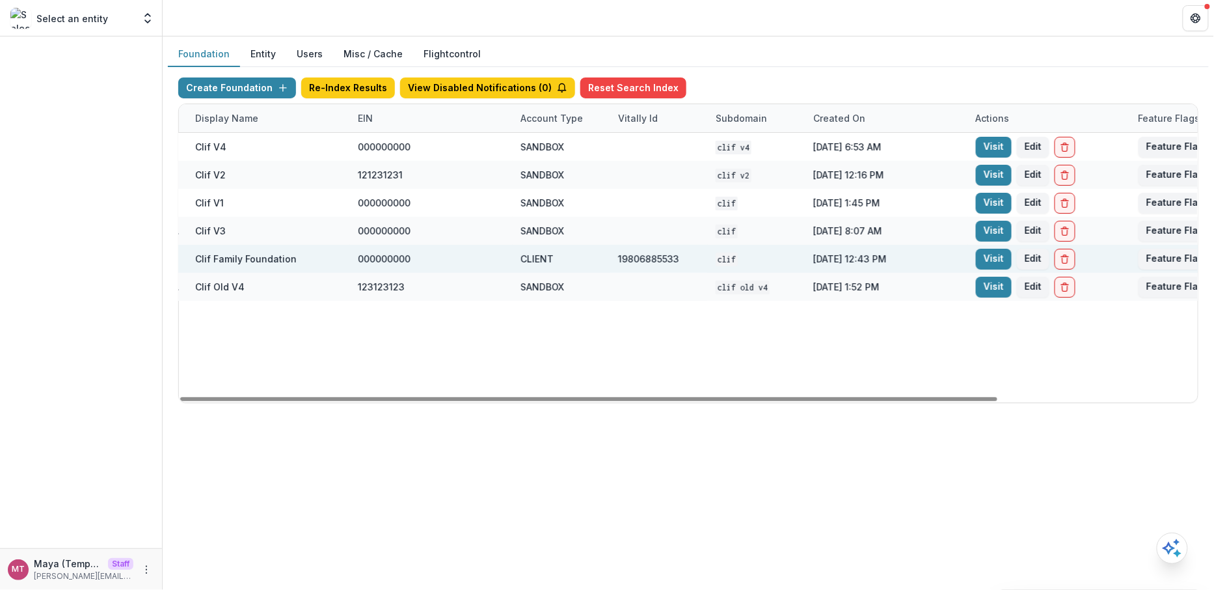
scroll to position [0, 249]
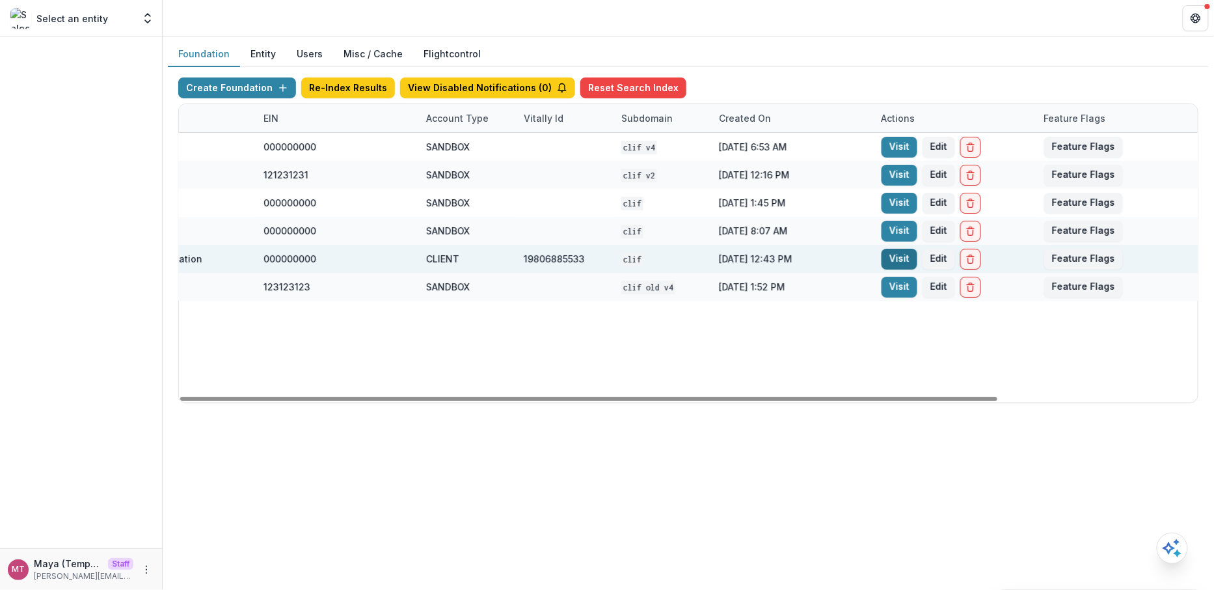
click at [909, 257] on link "Visit" at bounding box center [900, 259] width 36 height 21
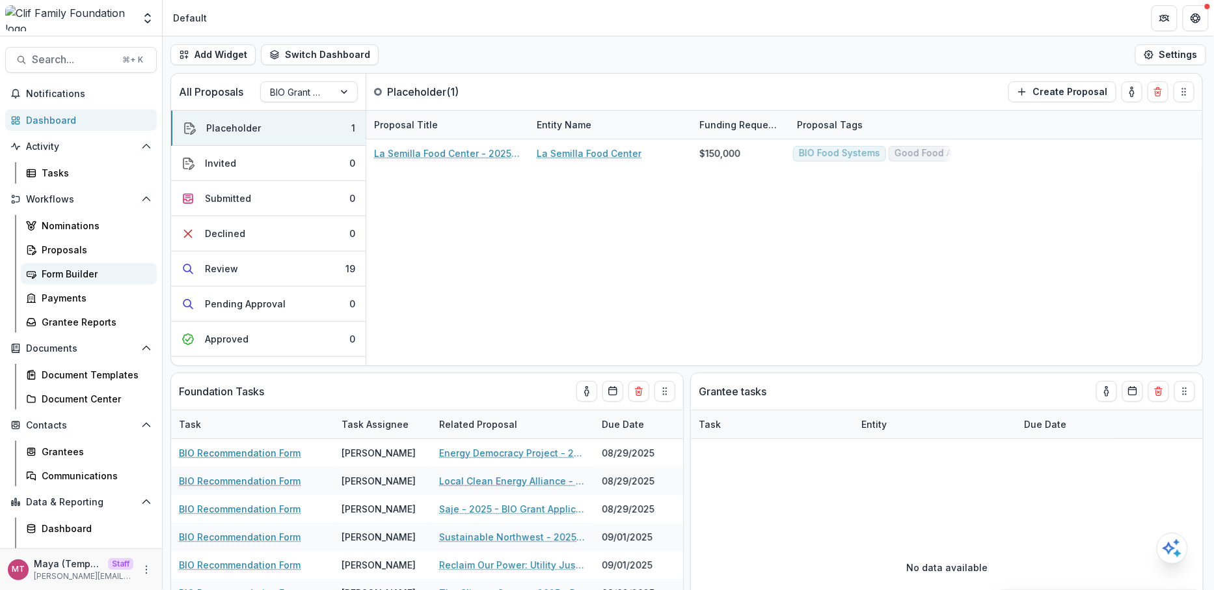
click at [87, 281] on link "Form Builder" at bounding box center [89, 273] width 136 height 21
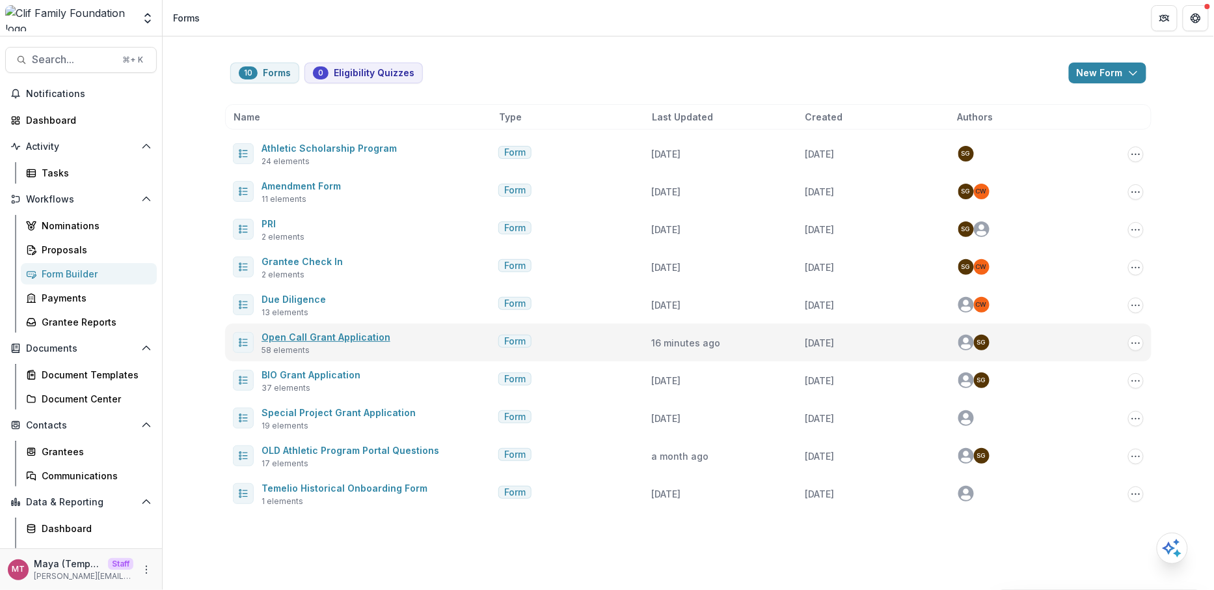
click at [348, 335] on link "Open Call Grant Application" at bounding box center [326, 336] width 129 height 11
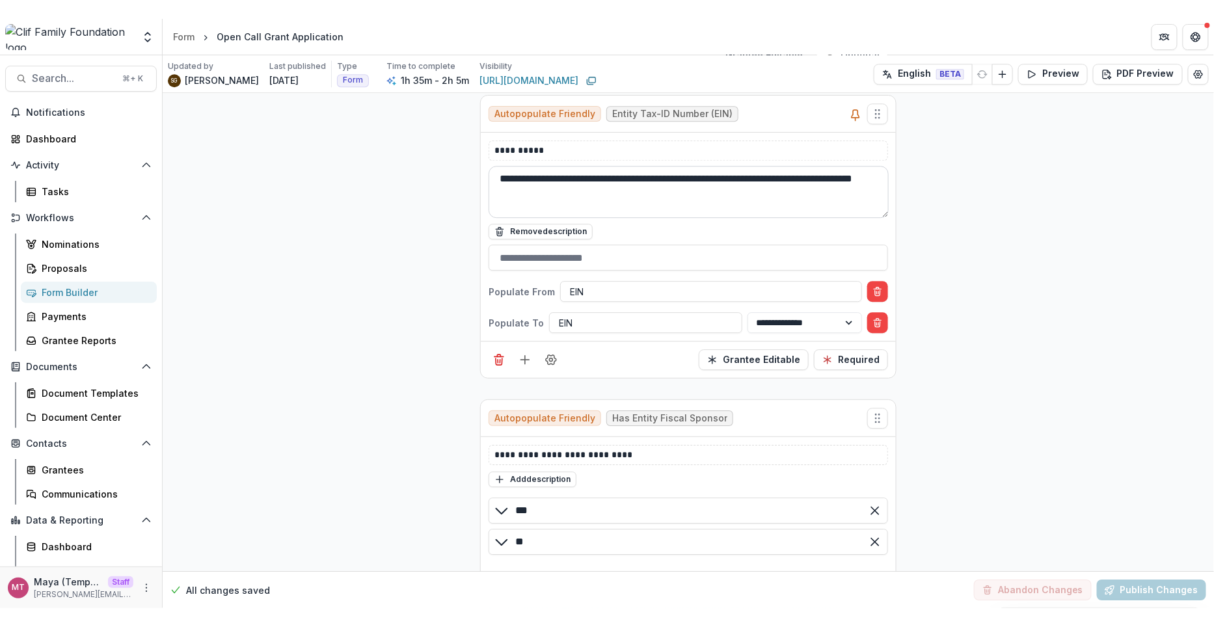
scroll to position [3121, 0]
